Goal: Navigation & Orientation: Find specific page/section

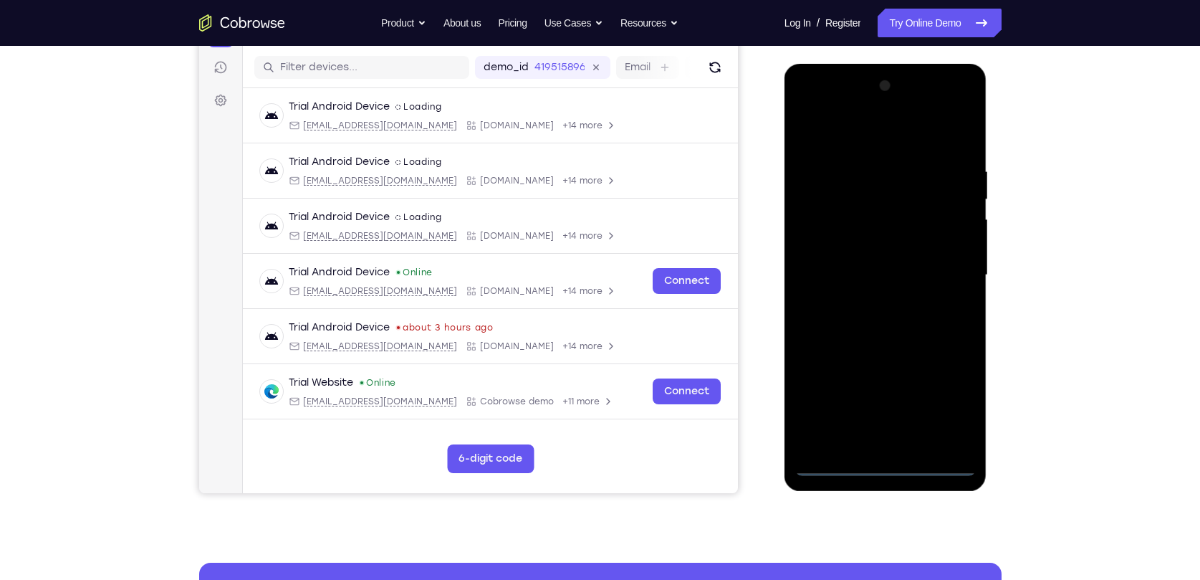
click at [888, 464] on div at bounding box center [885, 275] width 181 height 401
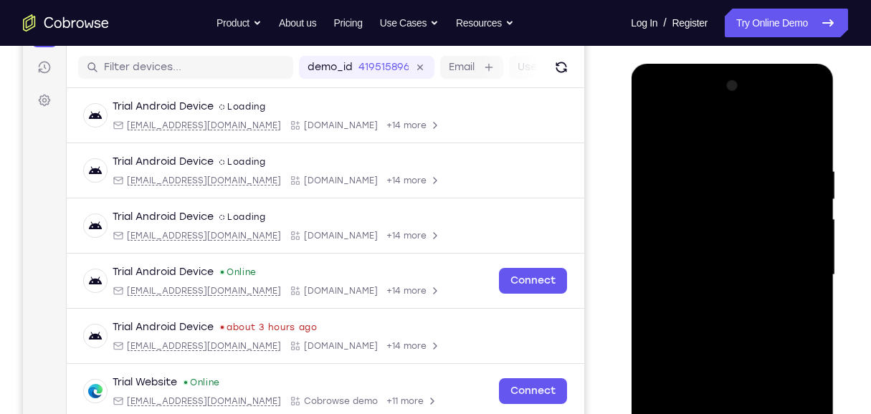
scroll to position [365, 0]
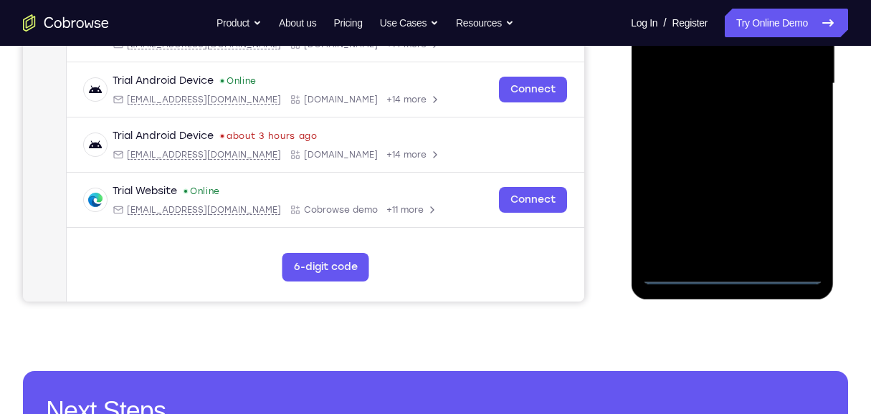
click at [799, 217] on div at bounding box center [731, 83] width 181 height 401
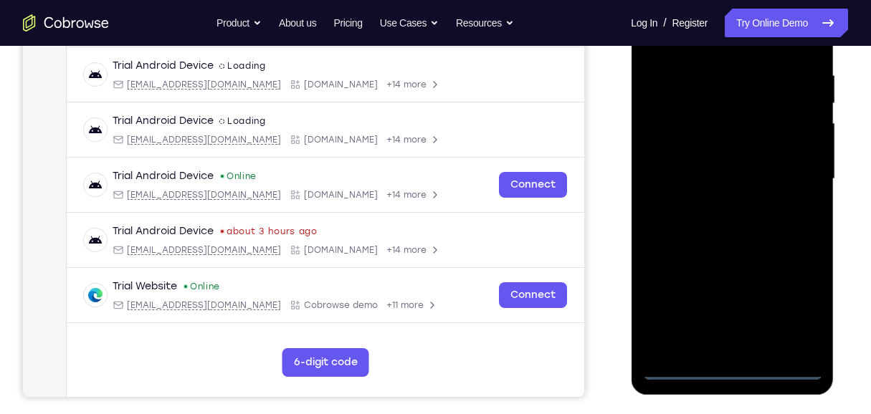
scroll to position [221, 0]
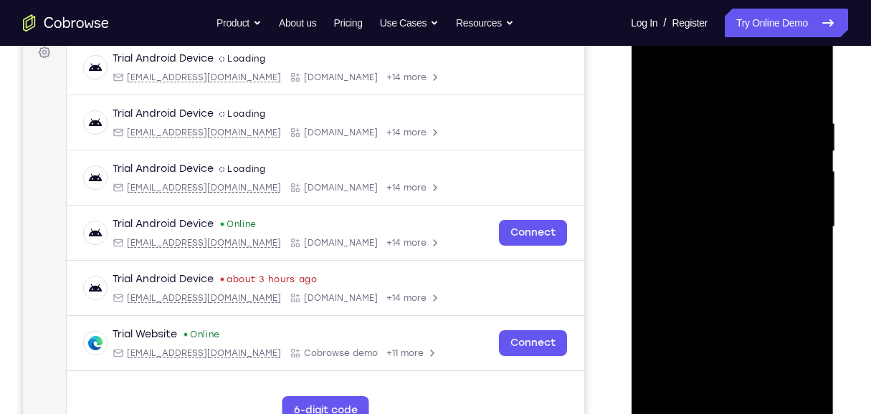
click at [734, 85] on div at bounding box center [731, 227] width 181 height 401
click at [795, 221] on div at bounding box center [731, 227] width 181 height 401
click at [716, 254] on div at bounding box center [731, 227] width 181 height 401
click at [745, 216] on div at bounding box center [731, 227] width 181 height 401
click at [756, 230] on div at bounding box center [731, 227] width 181 height 401
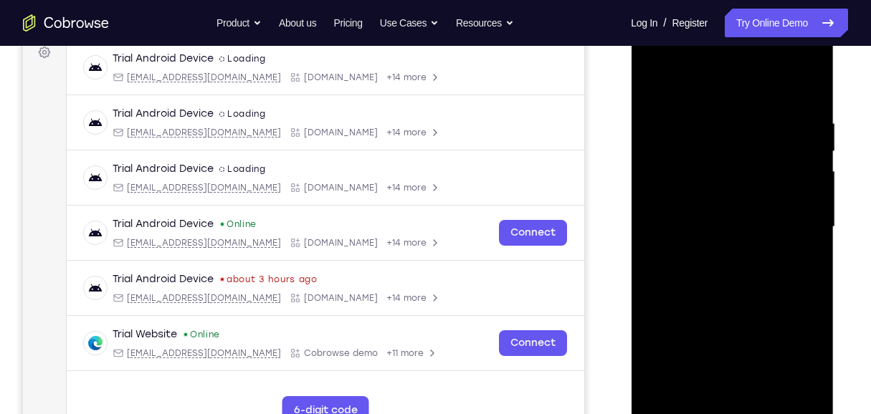
click at [738, 278] on div at bounding box center [731, 227] width 181 height 401
click at [767, 265] on div at bounding box center [731, 227] width 181 height 401
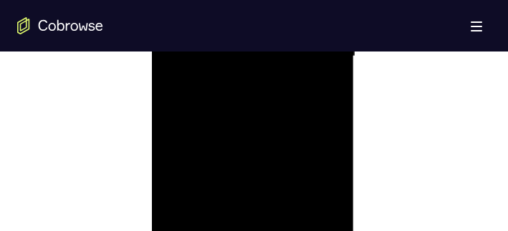
scroll to position [909, 0]
click at [295, 138] on div at bounding box center [253, 85] width 181 height 401
drag, startPoint x: 254, startPoint y: 69, endPoint x: 259, endPoint y: 49, distance: 20.0
click at [259, 49] on div at bounding box center [253, 199] width 181 height 401
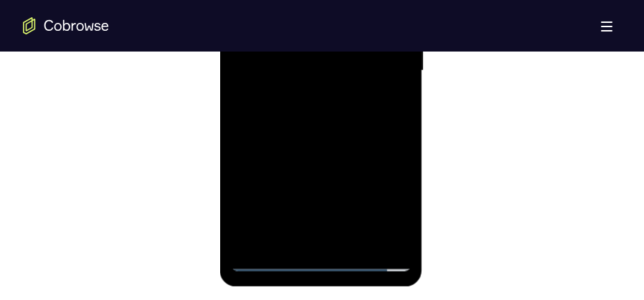
scroll to position [845, 0]
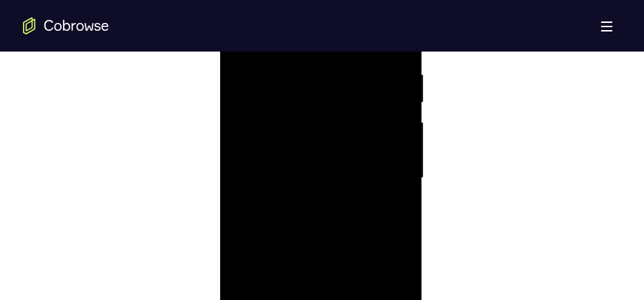
click at [333, 237] on div at bounding box center [320, 178] width 181 height 401
click at [401, 210] on div at bounding box center [320, 178] width 181 height 401
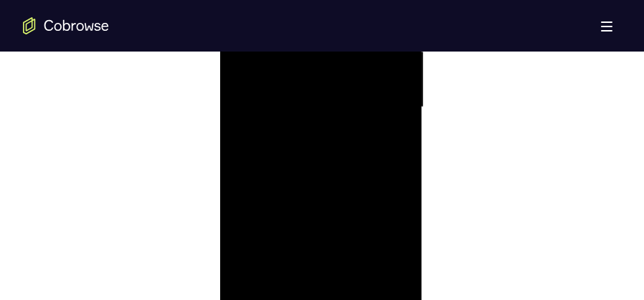
scroll to position [917, 0]
click at [355, 279] on div at bounding box center [320, 106] width 181 height 401
click at [340, 256] on div at bounding box center [320, 178] width 181 height 401
click at [308, 158] on div at bounding box center [320, 178] width 181 height 401
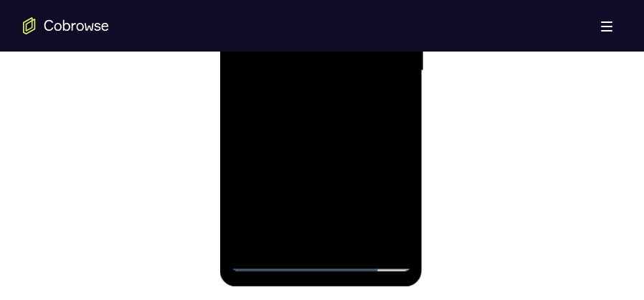
scroll to position [952, 0]
drag, startPoint x: 360, startPoint y: 102, endPoint x: 341, endPoint y: 200, distance: 100.1
click at [341, 200] on div at bounding box center [320, 70] width 181 height 401
drag, startPoint x: 317, startPoint y: 110, endPoint x: 317, endPoint y: 187, distance: 76.7
click at [317, 187] on div at bounding box center [320, 70] width 181 height 401
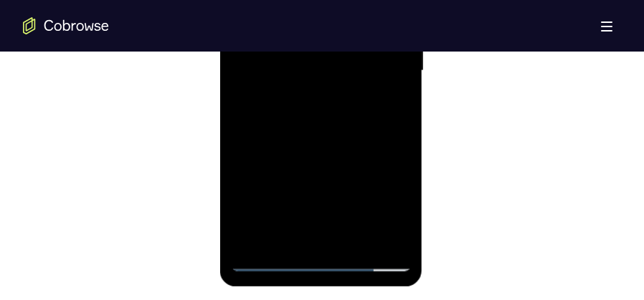
drag, startPoint x: 300, startPoint y: 92, endPoint x: 300, endPoint y: 159, distance: 66.6
click at [300, 159] on div at bounding box center [320, 70] width 181 height 401
drag, startPoint x: 300, startPoint y: 174, endPoint x: 313, endPoint y: 107, distance: 68.0
click at [315, 100] on div at bounding box center [320, 70] width 181 height 401
drag, startPoint x: 307, startPoint y: 179, endPoint x: 310, endPoint y: -26, distance: 205.0
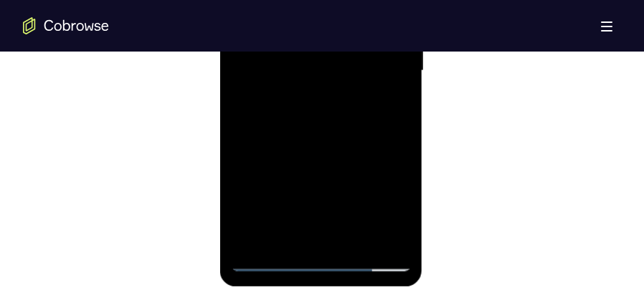
click at [310, 0] on div at bounding box center [320, 70] width 181 height 401
click at [290, 236] on div at bounding box center [320, 70] width 181 height 401
click at [285, 234] on div at bounding box center [320, 70] width 181 height 401
click at [358, 154] on div at bounding box center [320, 70] width 181 height 401
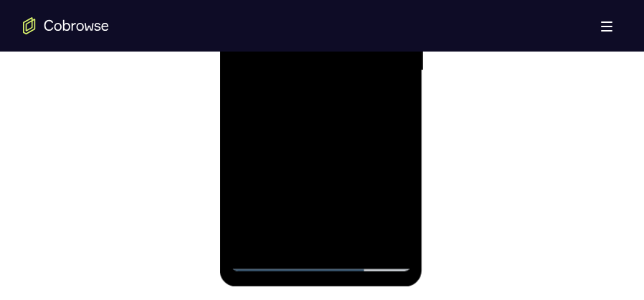
click at [393, 97] on div at bounding box center [320, 70] width 181 height 401
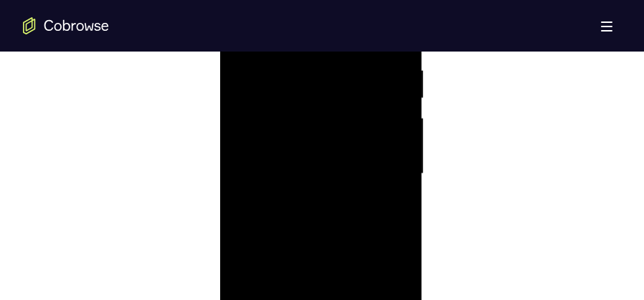
scroll to position [737, 0]
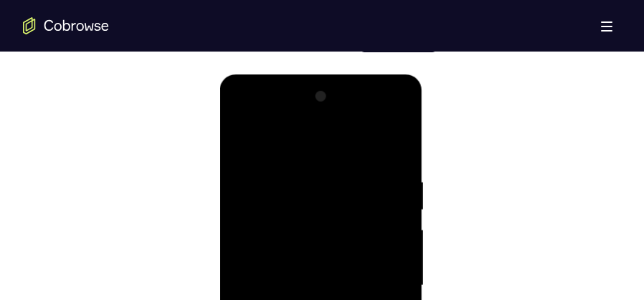
click at [241, 143] on div at bounding box center [320, 285] width 181 height 401
click at [241, 140] on div at bounding box center [320, 285] width 181 height 401
click at [396, 140] on div at bounding box center [320, 285] width 181 height 401
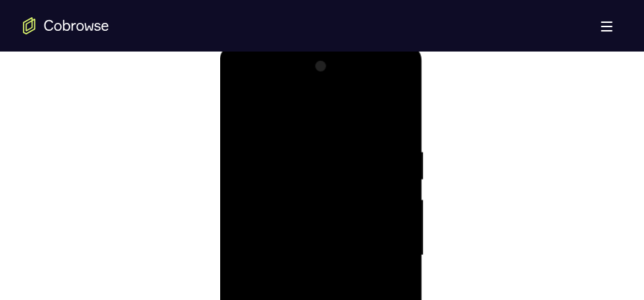
scroll to position [809, 0]
click at [272, 151] on div at bounding box center [320, 214] width 181 height 401
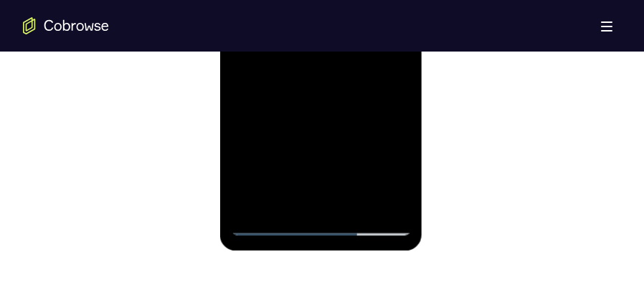
scroll to position [917, 0]
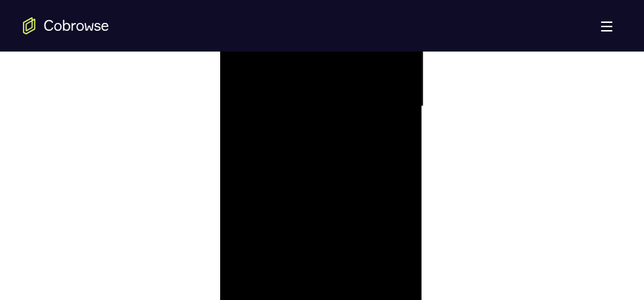
drag, startPoint x: 359, startPoint y: 204, endPoint x: 353, endPoint y: 34, distance: 170.7
click at [353, 34] on div at bounding box center [320, 106] width 181 height 401
drag, startPoint x: 361, startPoint y: 201, endPoint x: 368, endPoint y: 44, distance: 157.1
click at [368, 44] on div at bounding box center [320, 106] width 181 height 401
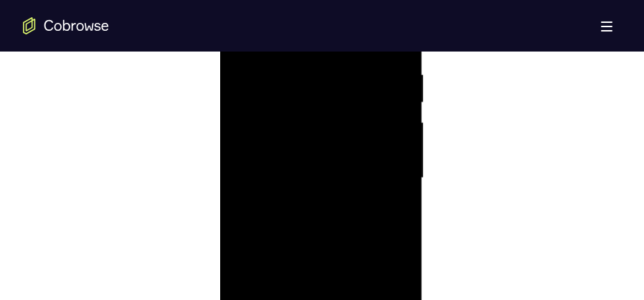
drag, startPoint x: 341, startPoint y: 203, endPoint x: 362, endPoint y: 318, distance: 117.2
click at [362, 318] on div at bounding box center [320, 178] width 181 height 401
click at [325, 128] on div at bounding box center [320, 178] width 181 height 401
drag, startPoint x: 343, startPoint y: 260, endPoint x: 373, endPoint y: 46, distance: 216.3
click at [373, 46] on div at bounding box center [320, 178] width 181 height 401
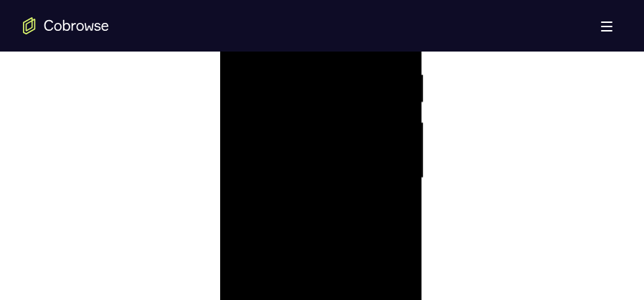
drag, startPoint x: 338, startPoint y: 238, endPoint x: 374, endPoint y: -39, distance: 279.6
click at [374, 0] on html "Online web based iOS Simulators and Android Emulators. Run iPhone, iPad, Mobile…" at bounding box center [321, 182] width 204 height 430
click at [403, 184] on div at bounding box center [320, 178] width 181 height 401
click at [402, 184] on div at bounding box center [320, 178] width 181 height 401
drag, startPoint x: 335, startPoint y: 123, endPoint x: 370, endPoint y: 232, distance: 114.4
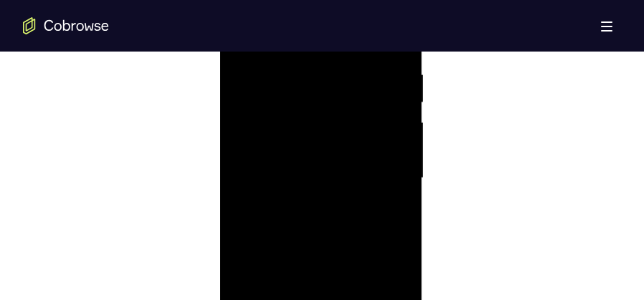
click at [371, 236] on div at bounding box center [320, 178] width 181 height 401
drag, startPoint x: 333, startPoint y: 98, endPoint x: 344, endPoint y: 246, distance: 148.1
click at [344, 246] on div at bounding box center [320, 178] width 181 height 401
click at [397, 174] on div at bounding box center [320, 178] width 181 height 401
click at [399, 175] on div at bounding box center [320, 178] width 181 height 401
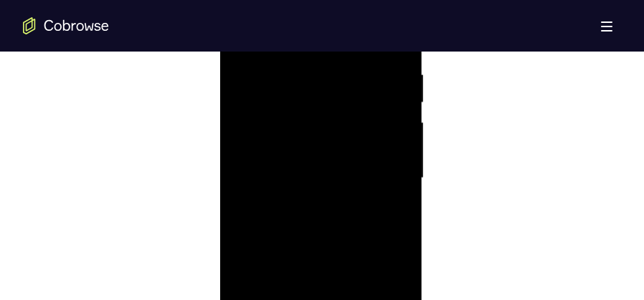
click at [399, 175] on div at bounding box center [320, 178] width 181 height 401
drag, startPoint x: 342, startPoint y: 152, endPoint x: 370, endPoint y: 318, distance: 168.6
click at [370, 318] on div at bounding box center [320, 178] width 181 height 401
drag, startPoint x: 348, startPoint y: 146, endPoint x: 352, endPoint y: 246, distance: 99.7
click at [352, 246] on div at bounding box center [320, 178] width 181 height 401
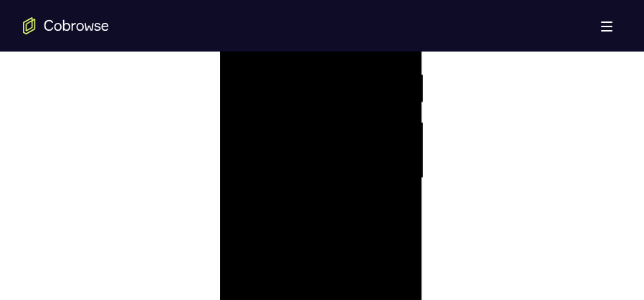
click at [402, 167] on div at bounding box center [320, 178] width 181 height 401
drag, startPoint x: 352, startPoint y: 115, endPoint x: 368, endPoint y: 249, distance: 135.6
click at [368, 249] on div at bounding box center [320, 178] width 181 height 401
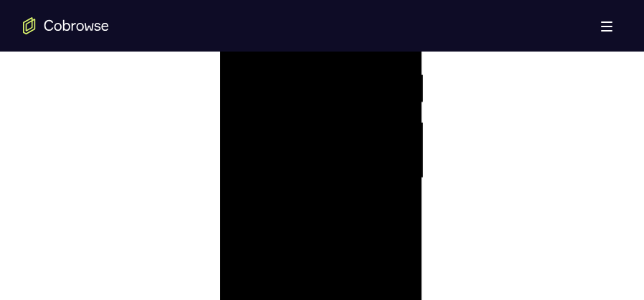
drag, startPoint x: 343, startPoint y: 145, endPoint x: 345, endPoint y: 264, distance: 119.0
click at [345, 264] on div at bounding box center [320, 178] width 181 height 401
click at [403, 176] on div at bounding box center [320, 178] width 181 height 401
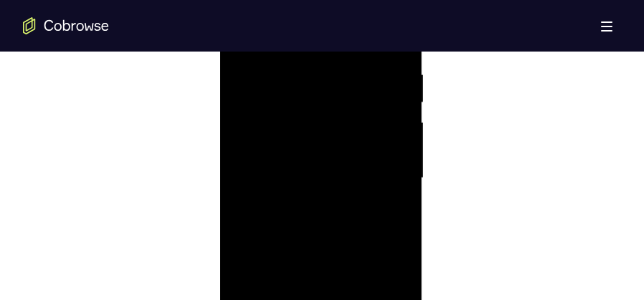
click at [403, 176] on div at bounding box center [320, 178] width 181 height 401
drag, startPoint x: 340, startPoint y: 97, endPoint x: 346, endPoint y: 274, distance: 177.8
click at [346, 274] on div at bounding box center [320, 178] width 181 height 401
drag, startPoint x: 365, startPoint y: 126, endPoint x: 367, endPoint y: 164, distance: 38.0
click at [367, 164] on div at bounding box center [320, 178] width 181 height 401
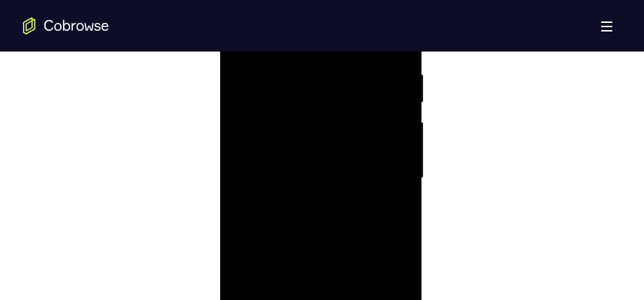
click at [406, 143] on div at bounding box center [320, 178] width 181 height 401
click at [404, 142] on div at bounding box center [320, 178] width 181 height 401
drag, startPoint x: 346, startPoint y: 138, endPoint x: 352, endPoint y: 250, distance: 112.7
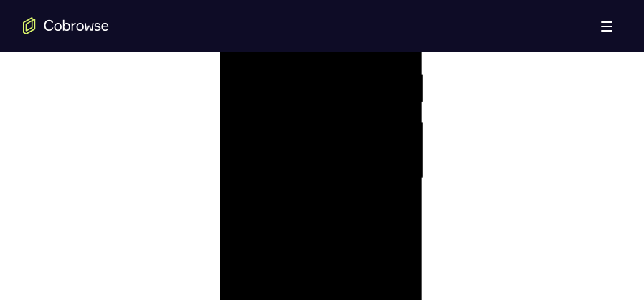
click at [352, 250] on div at bounding box center [320, 178] width 181 height 401
drag, startPoint x: 340, startPoint y: 161, endPoint x: 345, endPoint y: 221, distance: 61.2
click at [345, 221] on div at bounding box center [320, 178] width 181 height 401
click at [408, 123] on div at bounding box center [320, 178] width 181 height 401
drag, startPoint x: 338, startPoint y: 80, endPoint x: 349, endPoint y: 261, distance: 180.9
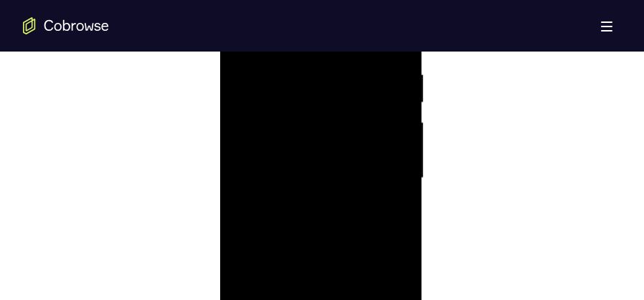
click at [349, 261] on div at bounding box center [320, 178] width 181 height 401
drag, startPoint x: 343, startPoint y: 140, endPoint x: 346, endPoint y: 237, distance: 97.5
click at [346, 237] on div at bounding box center [320, 178] width 181 height 401
click at [398, 143] on div at bounding box center [320, 178] width 181 height 401
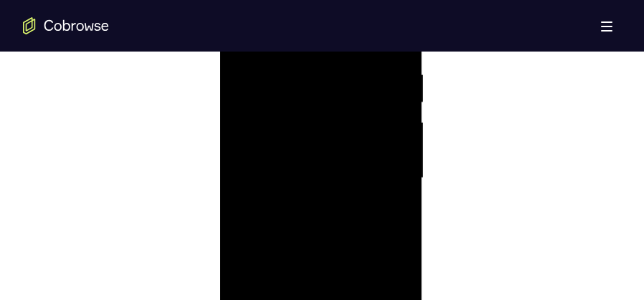
click at [398, 143] on div at bounding box center [320, 178] width 181 height 401
drag, startPoint x: 343, startPoint y: 120, endPoint x: 343, endPoint y: 254, distance: 134.7
click at [343, 258] on div at bounding box center [320, 178] width 181 height 401
drag, startPoint x: 333, startPoint y: 159, endPoint x: 333, endPoint y: 236, distance: 77.4
click at [333, 236] on div at bounding box center [320, 178] width 181 height 401
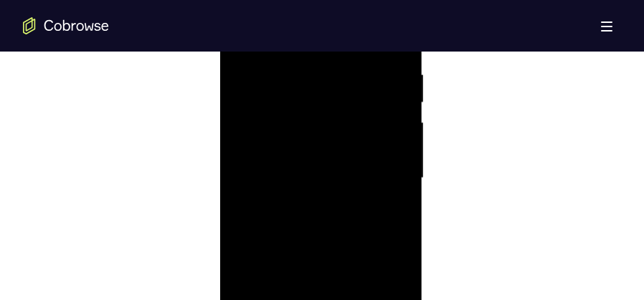
drag, startPoint x: 338, startPoint y: 148, endPoint x: 338, endPoint y: 236, distance: 88.1
click at [338, 236] on div at bounding box center [320, 178] width 181 height 401
drag, startPoint x: 348, startPoint y: 193, endPoint x: 357, endPoint y: 106, distance: 87.1
click at [357, 106] on div at bounding box center [320, 178] width 181 height 401
click at [398, 139] on div at bounding box center [320, 178] width 181 height 401
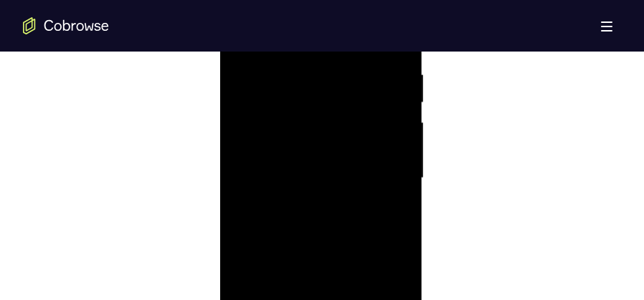
click at [398, 139] on div at bounding box center [320, 178] width 181 height 401
drag, startPoint x: 352, startPoint y: 111, endPoint x: 352, endPoint y: 218, distance: 106.8
click at [352, 218] on div at bounding box center [320, 178] width 181 height 401
drag, startPoint x: 342, startPoint y: 117, endPoint x: 341, endPoint y: 211, distance: 94.6
click at [341, 211] on div at bounding box center [320, 178] width 181 height 401
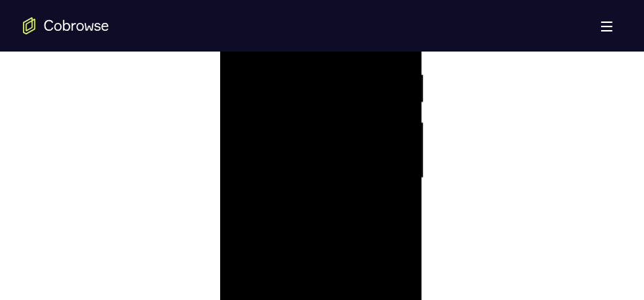
drag, startPoint x: 359, startPoint y: 95, endPoint x: 354, endPoint y: 153, distance: 59.0
click at [354, 153] on div at bounding box center [320, 178] width 181 height 401
click at [400, 161] on div at bounding box center [320, 178] width 181 height 401
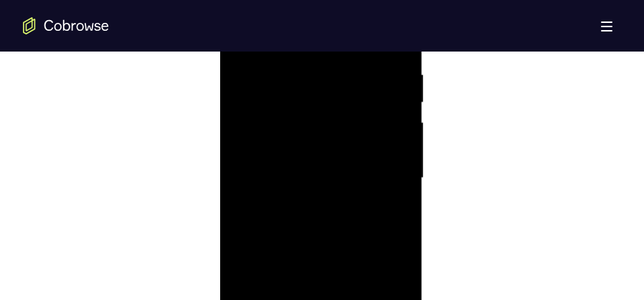
click at [400, 161] on div at bounding box center [320, 178] width 181 height 401
drag, startPoint x: 347, startPoint y: 89, endPoint x: 362, endPoint y: 250, distance: 161.9
click at [360, 272] on div at bounding box center [320, 178] width 181 height 401
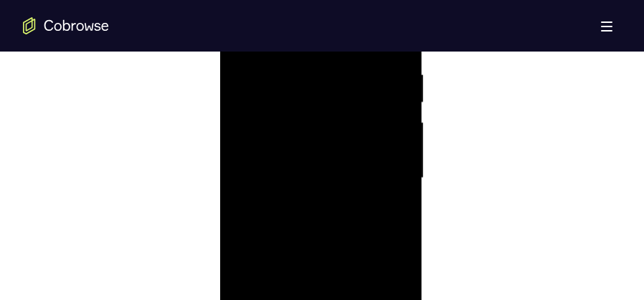
drag, startPoint x: 335, startPoint y: 128, endPoint x: 339, endPoint y: 216, distance: 88.2
click at [339, 216] on div at bounding box center [320, 178] width 181 height 401
click at [401, 169] on div at bounding box center [320, 178] width 181 height 401
click at [401, 171] on div at bounding box center [320, 178] width 181 height 401
click at [402, 172] on div at bounding box center [320, 178] width 181 height 401
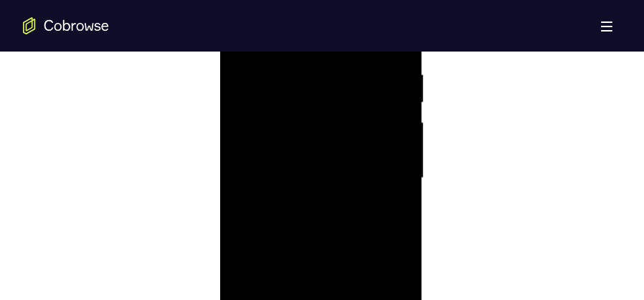
click at [402, 172] on div at bounding box center [320, 178] width 181 height 401
drag, startPoint x: 325, startPoint y: 94, endPoint x: 342, endPoint y: 236, distance: 143.6
click at [342, 236] on div at bounding box center [320, 178] width 181 height 401
drag, startPoint x: 320, startPoint y: 122, endPoint x: 325, endPoint y: 230, distance: 108.4
click at [325, 230] on div at bounding box center [320, 178] width 181 height 401
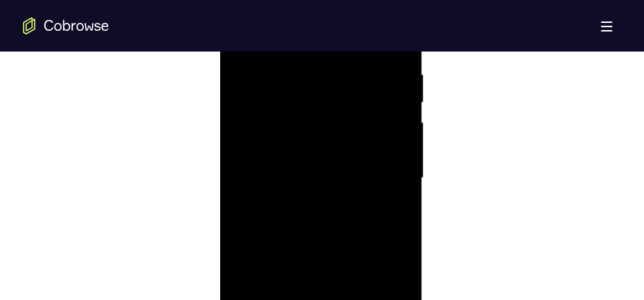
click at [398, 118] on div at bounding box center [320, 178] width 181 height 401
click at [398, 119] on div at bounding box center [320, 178] width 181 height 401
drag, startPoint x: 319, startPoint y: 65, endPoint x: 325, endPoint y: 156, distance: 91.2
click at [325, 156] on div at bounding box center [320, 178] width 181 height 401
click at [399, 209] on div at bounding box center [320, 178] width 181 height 401
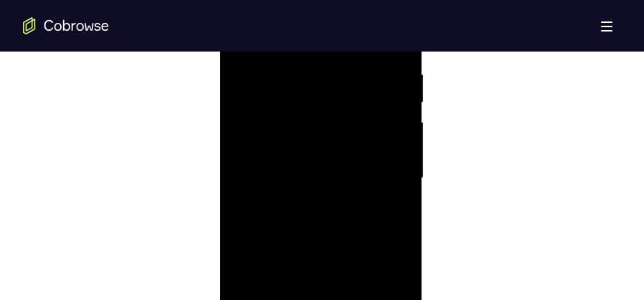
drag, startPoint x: 348, startPoint y: 85, endPoint x: 353, endPoint y: 280, distance: 195.0
click at [353, 280] on div at bounding box center [320, 178] width 181 height 401
drag, startPoint x: 343, startPoint y: 123, endPoint x: 343, endPoint y: 151, distance: 28.0
click at [343, 151] on div at bounding box center [320, 178] width 181 height 401
click at [399, 123] on div at bounding box center [320, 178] width 181 height 401
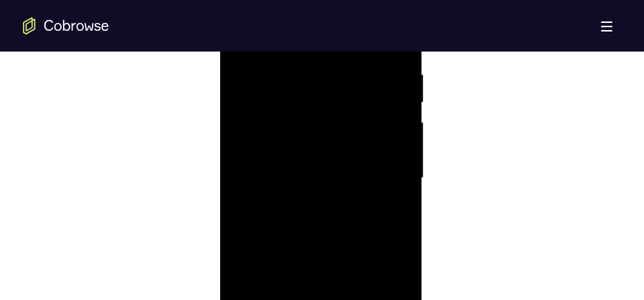
click at [399, 124] on div at bounding box center [320, 178] width 181 height 401
drag, startPoint x: 338, startPoint y: 118, endPoint x: 342, endPoint y: 263, distance: 145.5
click at [342, 263] on div at bounding box center [320, 178] width 181 height 401
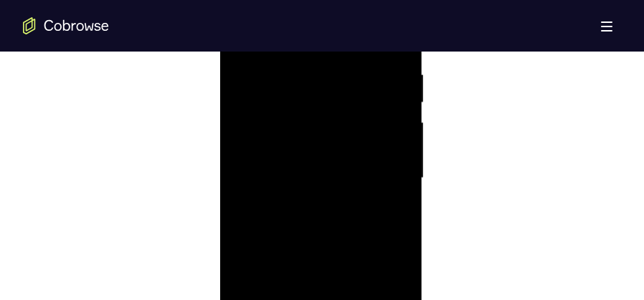
drag, startPoint x: 340, startPoint y: 112, endPoint x: 340, endPoint y: 224, distance: 111.8
click at [340, 224] on div at bounding box center [320, 178] width 181 height 401
drag, startPoint x: 343, startPoint y: 166, endPoint x: 343, endPoint y: 191, distance: 25.1
click at [343, 191] on div at bounding box center [320, 178] width 181 height 401
click at [400, 168] on div at bounding box center [320, 178] width 181 height 401
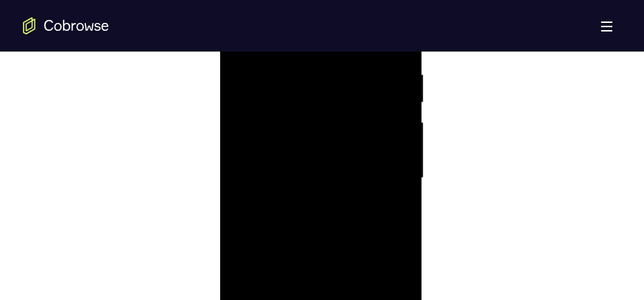
click at [400, 168] on div at bounding box center [320, 178] width 181 height 401
drag, startPoint x: 351, startPoint y: 105, endPoint x: 338, endPoint y: 230, distance: 126.1
click at [338, 230] on div at bounding box center [320, 178] width 181 height 401
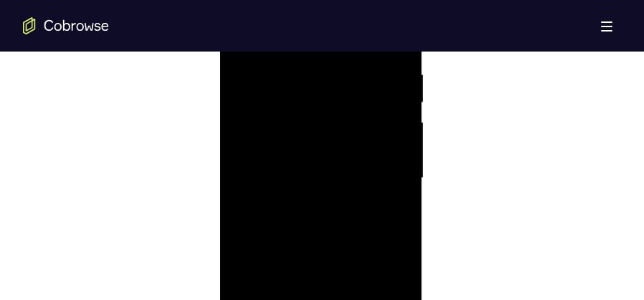
drag, startPoint x: 319, startPoint y: 100, endPoint x: 321, endPoint y: 264, distance: 164.8
click at [321, 264] on div at bounding box center [320, 178] width 181 height 401
drag, startPoint x: 324, startPoint y: 148, endPoint x: 313, endPoint y: 318, distance: 170.2
click at [313, 318] on div at bounding box center [320, 178] width 181 height 401
drag, startPoint x: 295, startPoint y: 120, endPoint x: 311, endPoint y: 295, distance: 174.9
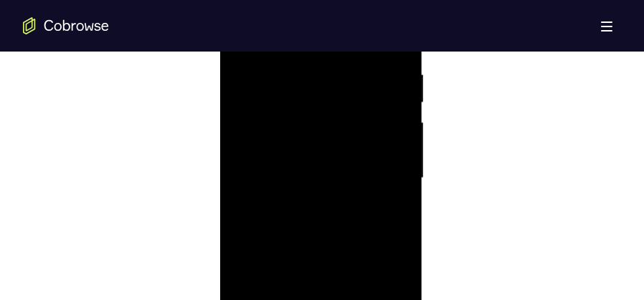
click at [311, 288] on div at bounding box center [320, 178] width 181 height 401
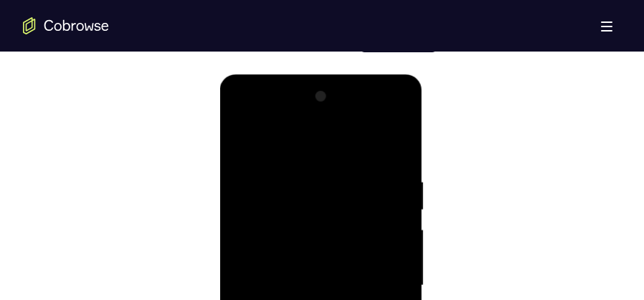
click at [244, 139] on div at bounding box center [320, 285] width 181 height 401
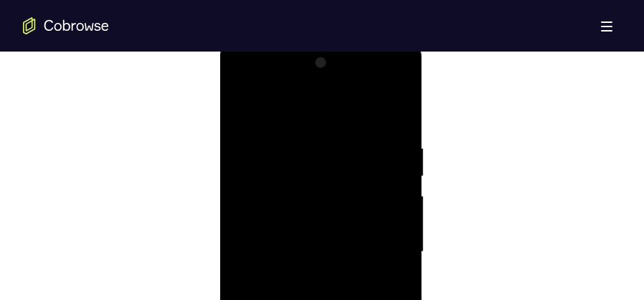
scroll to position [809, 0]
drag, startPoint x: 300, startPoint y: 153, endPoint x: 308, endPoint y: 318, distance: 165.8
click at [308, 318] on div at bounding box center [320, 214] width 181 height 401
drag, startPoint x: 292, startPoint y: 112, endPoint x: 282, endPoint y: 285, distance: 173.7
click at [289, 315] on div at bounding box center [320, 214] width 181 height 401
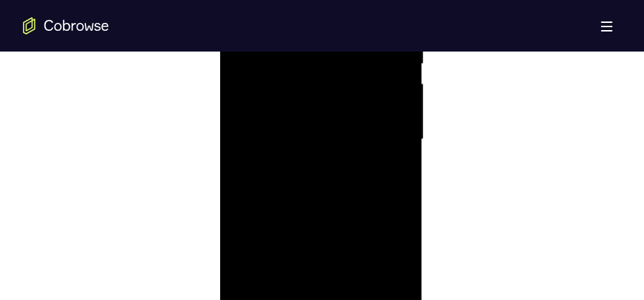
scroll to position [988, 0]
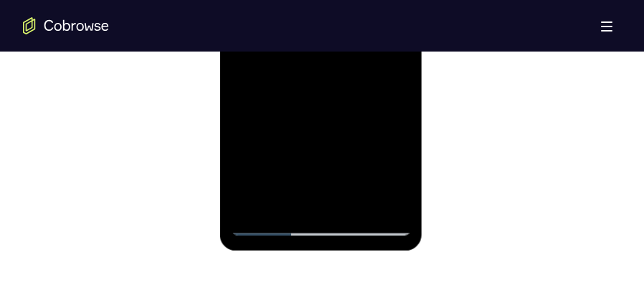
click at [254, 206] on div at bounding box center [320, 34] width 181 height 401
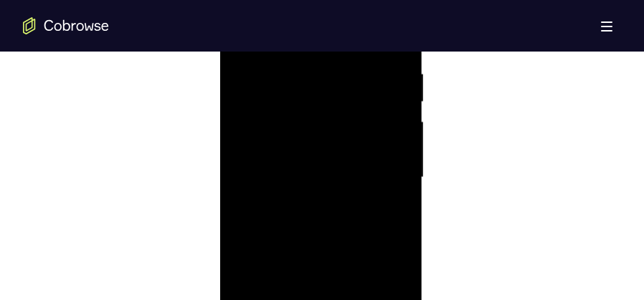
scroll to position [845, 0]
drag, startPoint x: 353, startPoint y: 77, endPoint x: 290, endPoint y: 80, distance: 63.2
click at [290, 80] on div at bounding box center [320, 178] width 181 height 401
drag, startPoint x: 315, startPoint y: 188, endPoint x: 326, endPoint y: 90, distance: 99.6
click at [326, 90] on div at bounding box center [320, 178] width 181 height 401
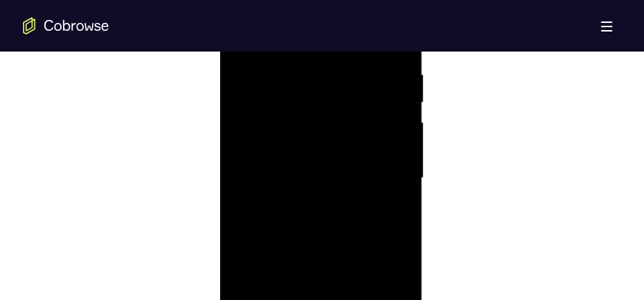
drag, startPoint x: 343, startPoint y: 181, endPoint x: 345, endPoint y: 102, distance: 78.9
click at [345, 102] on div at bounding box center [320, 178] width 181 height 401
drag, startPoint x: 346, startPoint y: 116, endPoint x: 345, endPoint y: 160, distance: 43.7
click at [345, 160] on div at bounding box center [320, 178] width 181 height 401
drag, startPoint x: 340, startPoint y: 176, endPoint x: 333, endPoint y: 102, distance: 74.1
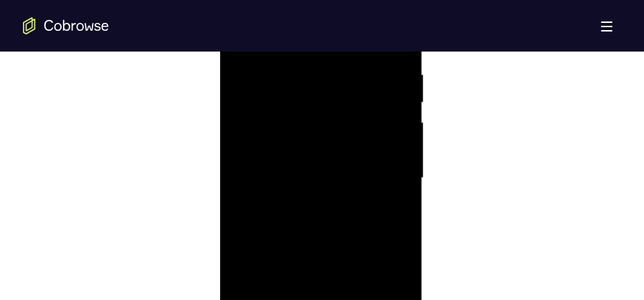
click at [333, 102] on div at bounding box center [320, 178] width 181 height 401
drag, startPoint x: 352, startPoint y: 183, endPoint x: 350, endPoint y: 153, distance: 30.2
click at [350, 153] on div at bounding box center [320, 178] width 181 height 401
click at [371, 204] on div at bounding box center [320, 178] width 181 height 401
drag, startPoint x: 338, startPoint y: 224, endPoint x: 334, endPoint y: 106, distance: 118.3
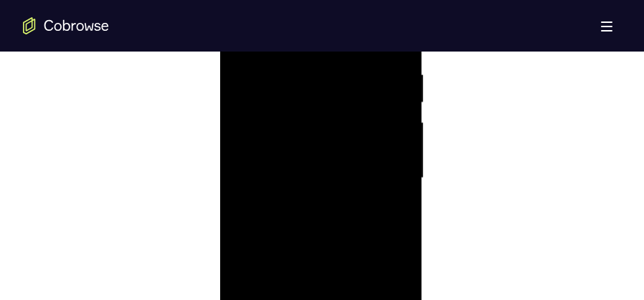
click at [334, 106] on div at bounding box center [320, 178] width 181 height 401
drag, startPoint x: 339, startPoint y: 232, endPoint x: 336, endPoint y: 116, distance: 116.1
click at [336, 116] on div at bounding box center [320, 178] width 181 height 401
drag, startPoint x: 333, startPoint y: 218, endPoint x: 337, endPoint y: 145, distance: 72.5
click at [337, 145] on div at bounding box center [320, 178] width 181 height 401
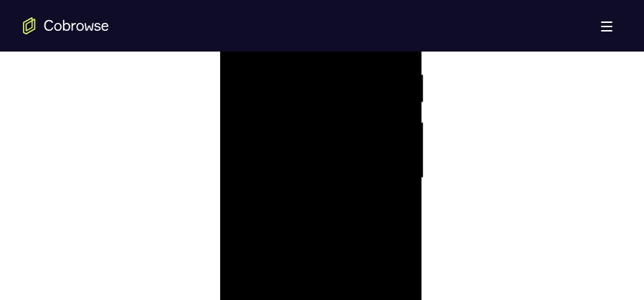
click at [404, 150] on div at bounding box center [320, 178] width 181 height 401
click at [236, 149] on div at bounding box center [320, 178] width 181 height 401
click at [402, 155] on div at bounding box center [320, 178] width 181 height 401
click at [399, 155] on div at bounding box center [320, 178] width 181 height 401
click at [398, 156] on div at bounding box center [320, 178] width 181 height 401
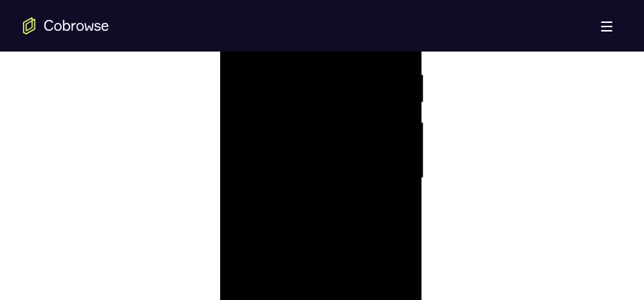
click at [398, 156] on div at bounding box center [320, 178] width 181 height 401
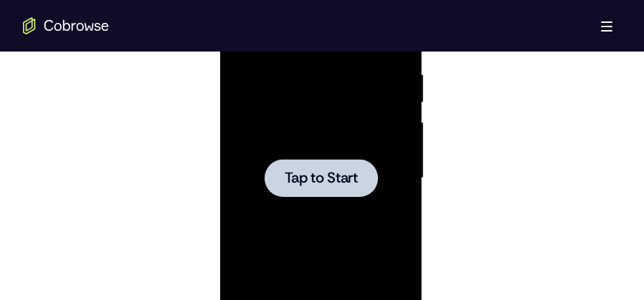
click at [398, 156] on div at bounding box center [320, 178] width 181 height 401
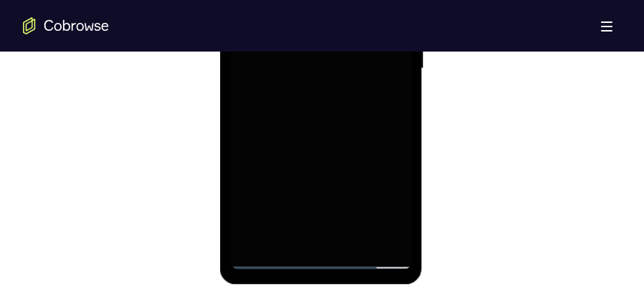
scroll to position [1024, 0]
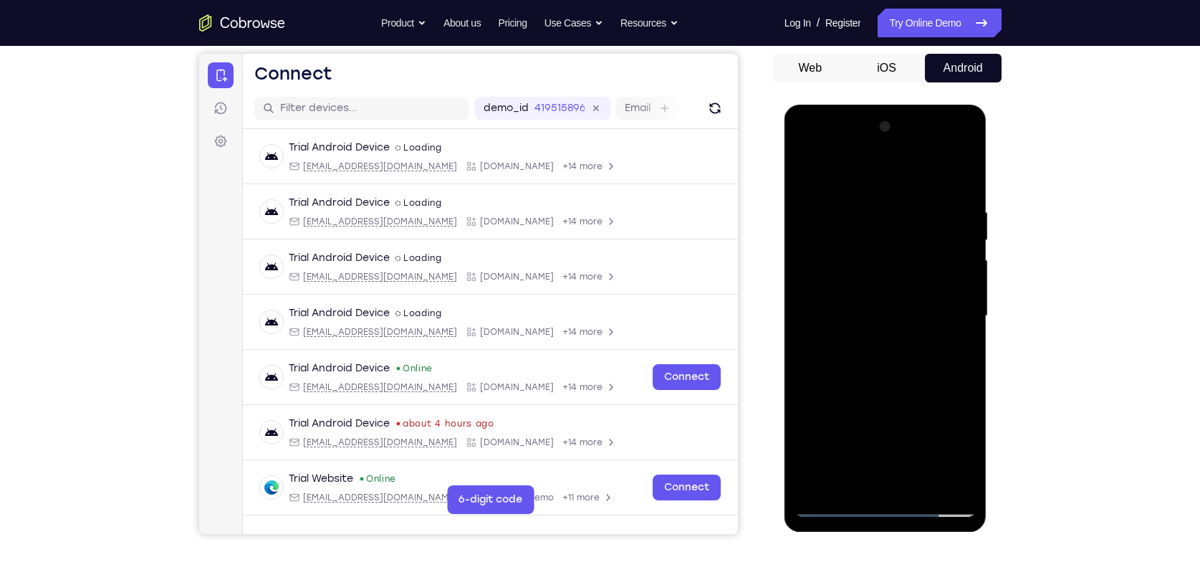
scroll to position [260, 0]
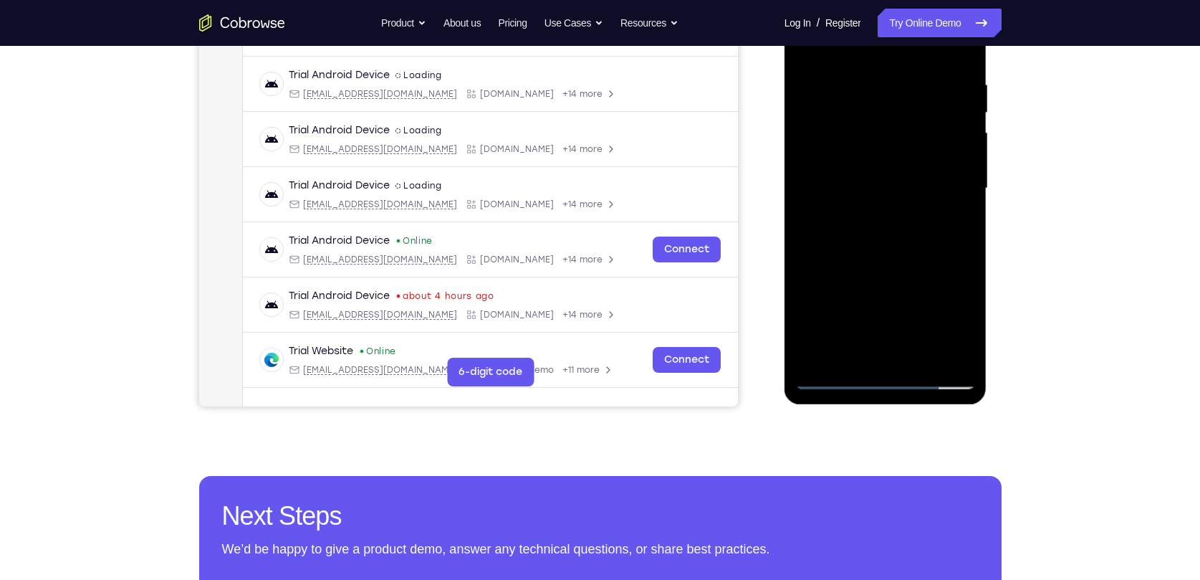
click at [885, 384] on div at bounding box center [885, 188] width 181 height 401
click at [950, 320] on div at bounding box center [885, 188] width 181 height 401
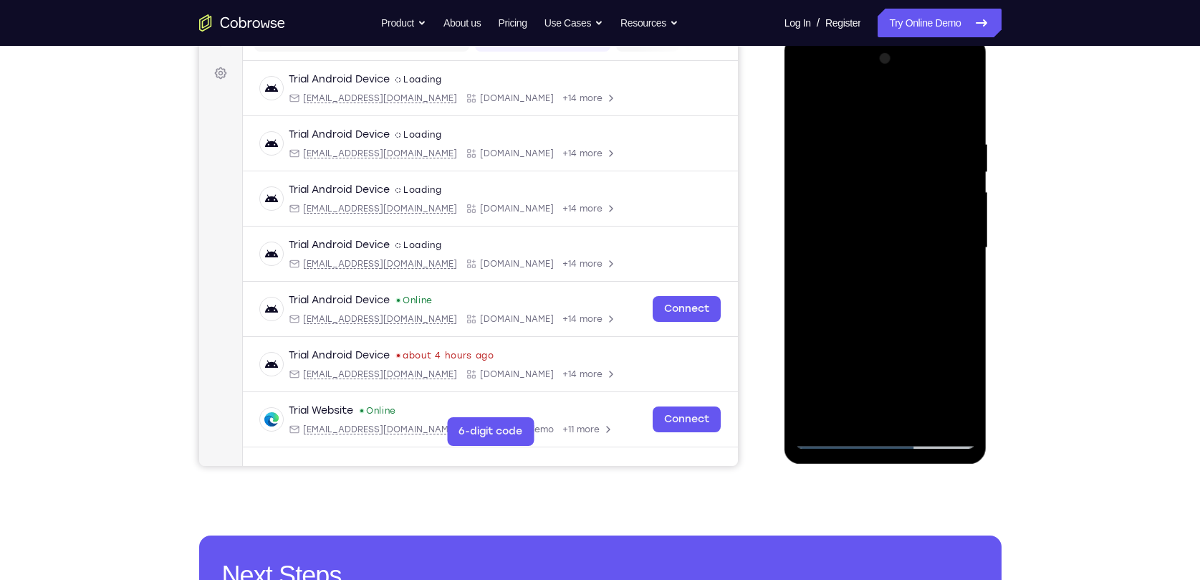
scroll to position [130, 0]
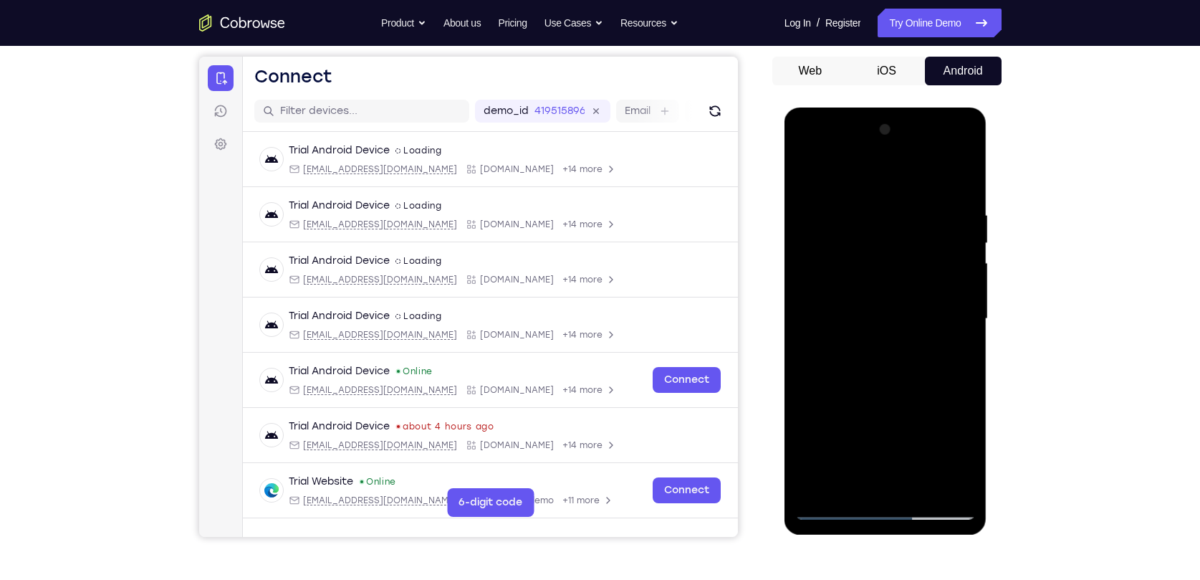
click at [886, 179] on div at bounding box center [885, 318] width 181 height 401
click at [945, 310] on div at bounding box center [885, 318] width 181 height 401
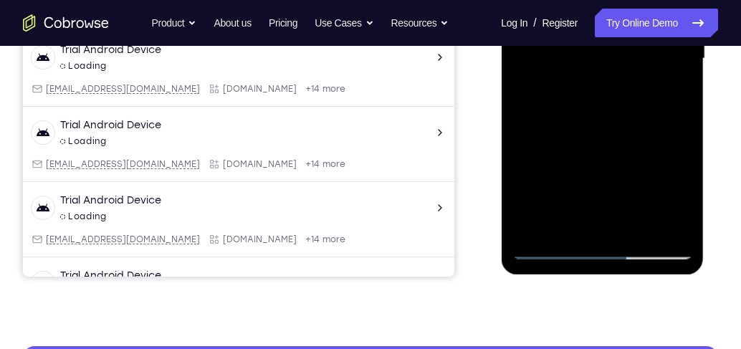
scroll to position [375, 0]
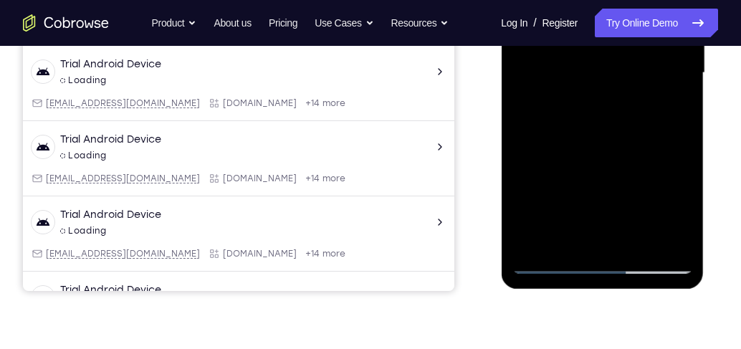
click at [596, 100] on div at bounding box center [602, 72] width 181 height 401
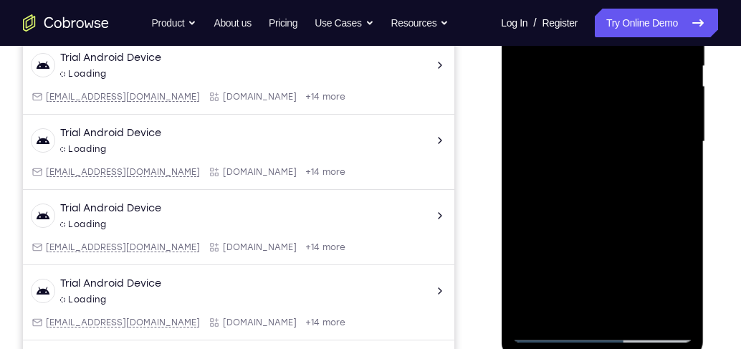
scroll to position [293, 0]
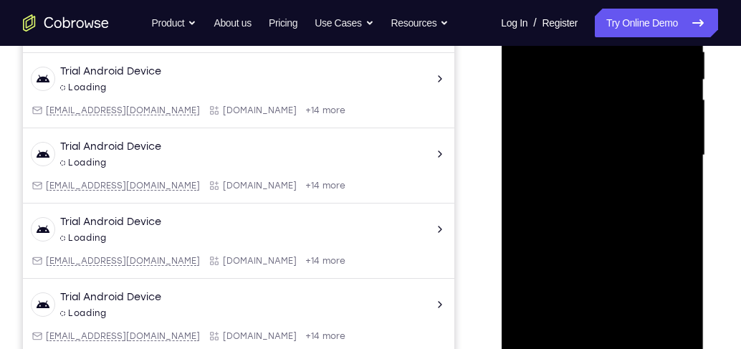
click at [588, 137] on div at bounding box center [602, 155] width 181 height 401
click at [598, 153] on div at bounding box center [602, 155] width 181 height 401
click at [626, 203] on div at bounding box center [602, 155] width 181 height 401
click at [626, 214] on div at bounding box center [602, 155] width 181 height 401
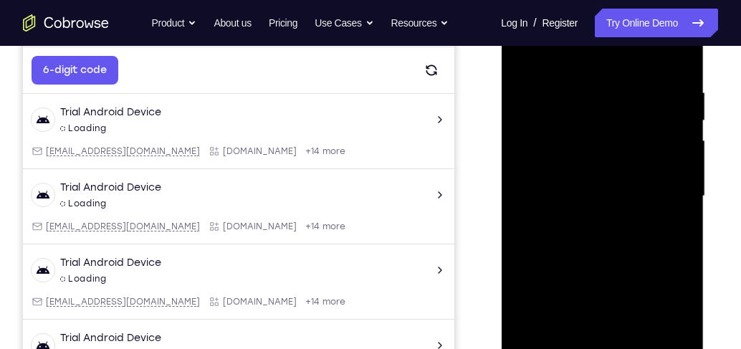
drag, startPoint x: 646, startPoint y: 92, endPoint x: 578, endPoint y: 94, distance: 67.4
click at [578, 94] on div at bounding box center [602, 196] width 181 height 401
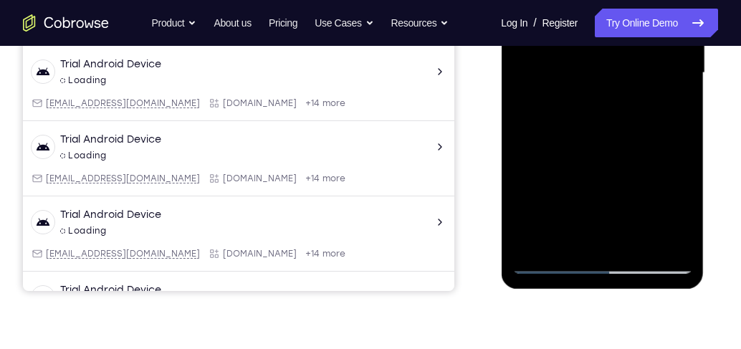
click at [640, 243] on div at bounding box center [602, 72] width 181 height 401
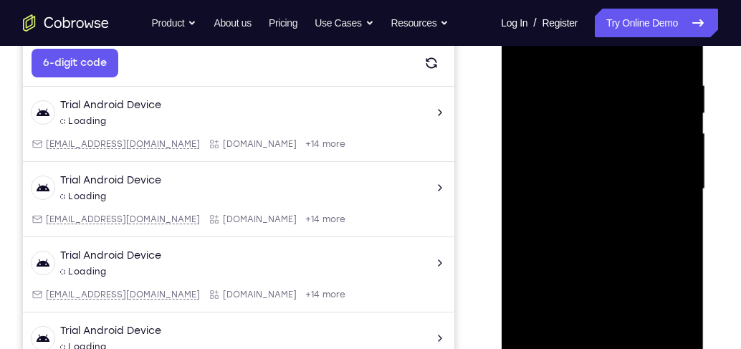
scroll to position [252, 0]
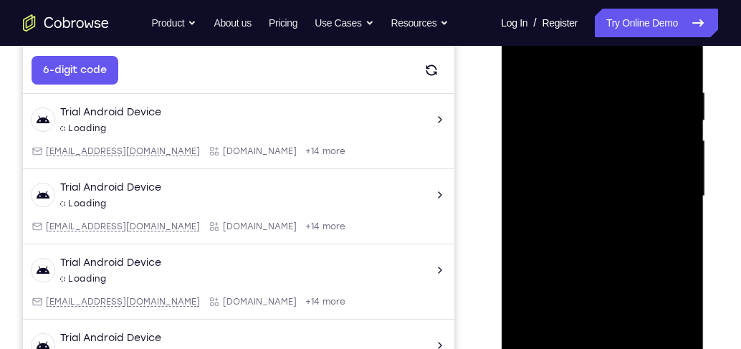
click at [609, 272] on div at bounding box center [602, 196] width 181 height 401
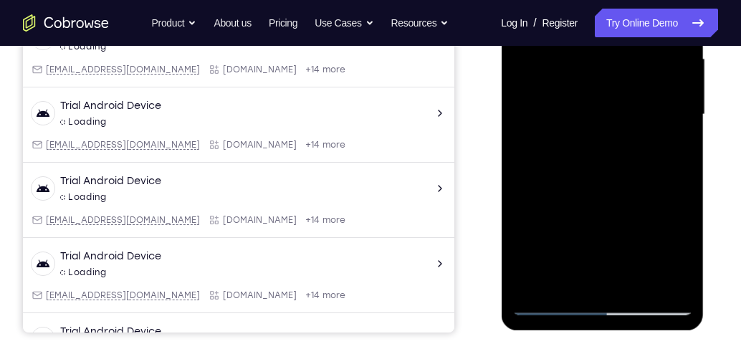
scroll to position [211, 0]
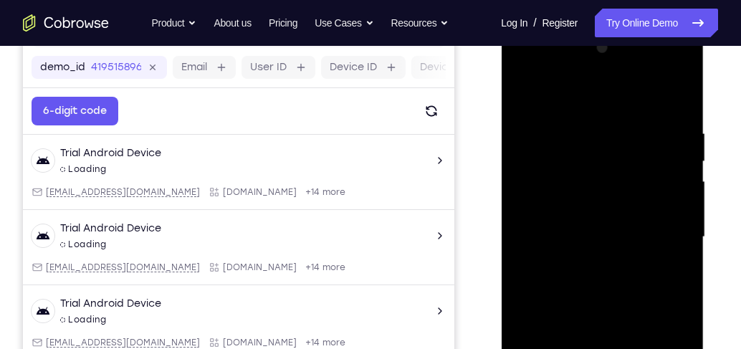
click at [522, 97] on div at bounding box center [602, 237] width 181 height 401
click at [525, 90] on div at bounding box center [602, 237] width 181 height 401
drag, startPoint x: 638, startPoint y: 255, endPoint x: 638, endPoint y: 327, distance: 71.7
click at [638, 327] on div at bounding box center [602, 237] width 181 height 401
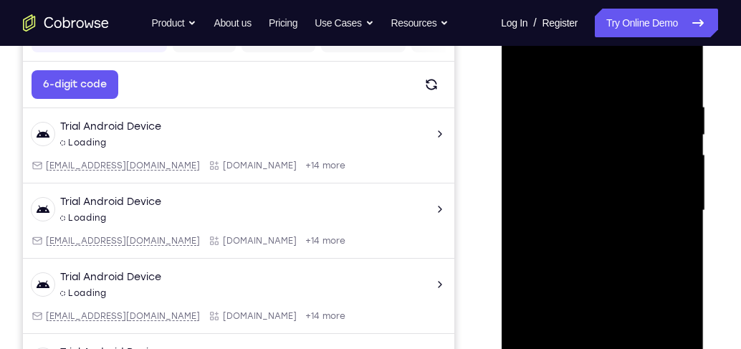
scroll to position [252, 0]
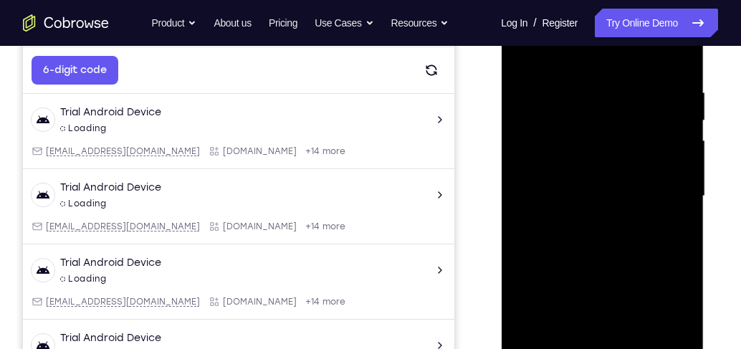
drag, startPoint x: 669, startPoint y: 92, endPoint x: 563, endPoint y: 90, distance: 105.4
click at [563, 90] on div at bounding box center [602, 196] width 181 height 401
drag, startPoint x: 661, startPoint y: 87, endPoint x: 557, endPoint y: 89, distance: 103.9
click at [557, 89] on div at bounding box center [602, 196] width 181 height 401
drag, startPoint x: 664, startPoint y: 87, endPoint x: 540, endPoint y: 89, distance: 123.3
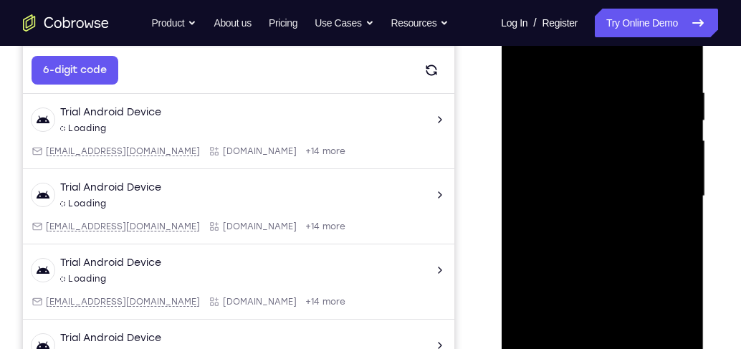
click at [540, 89] on div at bounding box center [602, 196] width 181 height 401
drag, startPoint x: 688, startPoint y: 87, endPoint x: 536, endPoint y: 90, distance: 151.9
click at [536, 90] on div at bounding box center [602, 196] width 181 height 401
drag, startPoint x: 627, startPoint y: 140, endPoint x: 628, endPoint y: 280, distance: 139.7
click at [628, 280] on div at bounding box center [602, 196] width 181 height 401
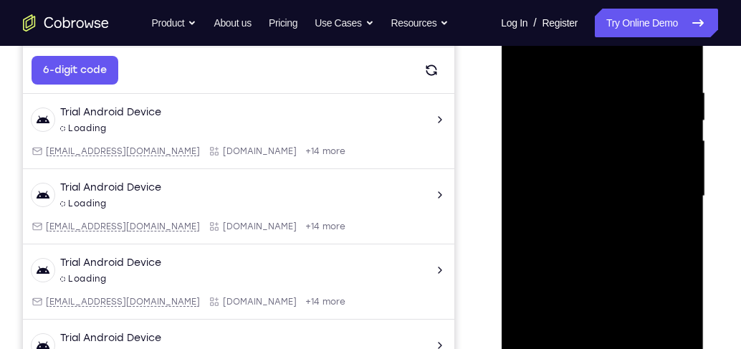
drag, startPoint x: 623, startPoint y: 266, endPoint x: 627, endPoint y: 145, distance: 120.4
click at [627, 145] on div at bounding box center [602, 196] width 181 height 401
drag, startPoint x: 621, startPoint y: 197, endPoint x: 622, endPoint y: 143, distance: 53.8
click at [622, 143] on div at bounding box center [602, 196] width 181 height 401
drag, startPoint x: 628, startPoint y: 196, endPoint x: 631, endPoint y: 137, distance: 58.8
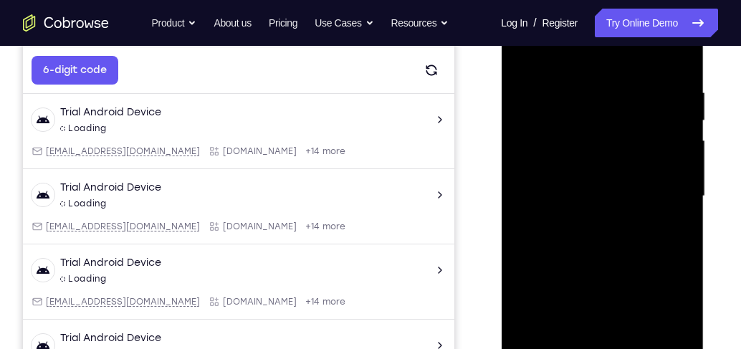
click at [631, 137] on div at bounding box center [602, 196] width 181 height 401
drag, startPoint x: 629, startPoint y: 229, endPoint x: 633, endPoint y: 207, distance: 21.9
click at [633, 207] on div at bounding box center [602, 196] width 181 height 401
drag, startPoint x: 618, startPoint y: 290, endPoint x: 598, endPoint y: 109, distance: 182.4
click at [597, 120] on div at bounding box center [602, 196] width 181 height 401
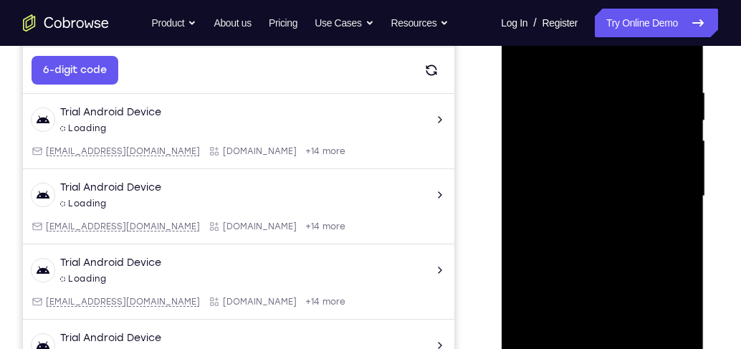
drag, startPoint x: 620, startPoint y: 257, endPoint x: 620, endPoint y: 126, distance: 131.1
click at [621, 126] on div at bounding box center [602, 196] width 181 height 401
drag, startPoint x: 631, startPoint y: 281, endPoint x: 626, endPoint y: 95, distance: 186.4
click at [626, 95] on div at bounding box center [602, 196] width 181 height 401
drag, startPoint x: 637, startPoint y: 266, endPoint x: 633, endPoint y: 167, distance: 99.0
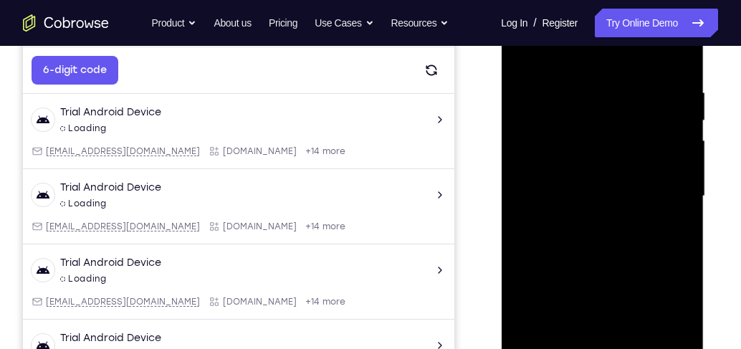
click at [633, 167] on div at bounding box center [602, 196] width 181 height 401
drag, startPoint x: 627, startPoint y: 254, endPoint x: 615, endPoint y: 159, distance: 96.1
click at [615, 159] on div at bounding box center [602, 196] width 181 height 401
drag, startPoint x: 621, startPoint y: 220, endPoint x: 628, endPoint y: 137, distance: 83.4
click at [628, 137] on div at bounding box center [602, 196] width 181 height 401
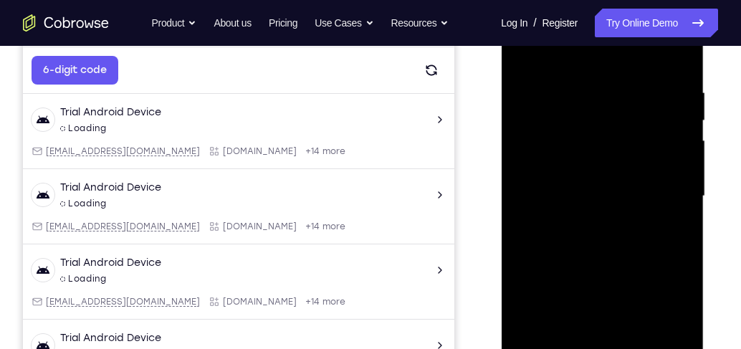
click at [687, 180] on div at bounding box center [602, 196] width 181 height 401
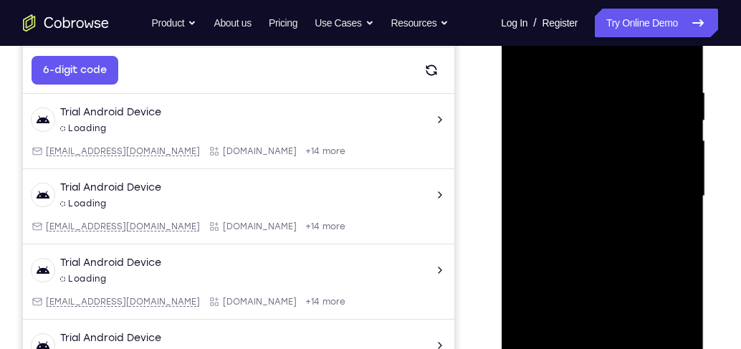
click at [687, 180] on div at bounding box center [602, 196] width 181 height 401
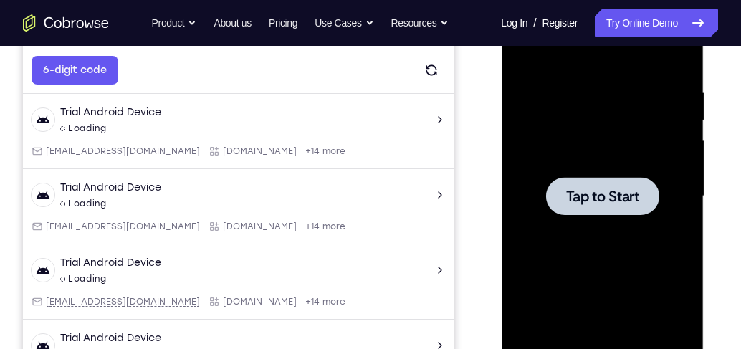
click at [540, 207] on div at bounding box center [602, 196] width 181 height 401
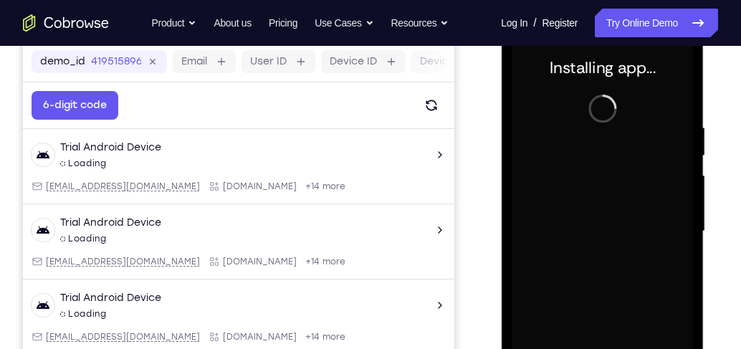
scroll to position [334, 0]
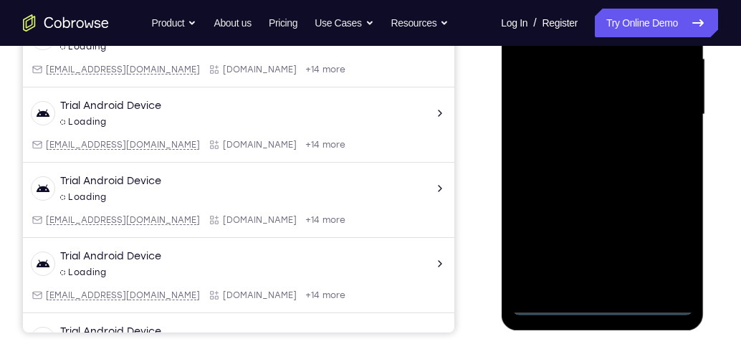
click at [595, 305] on div at bounding box center [602, 114] width 181 height 401
click at [681, 234] on div at bounding box center [602, 114] width 181 height 401
click at [676, 239] on div at bounding box center [602, 114] width 181 height 401
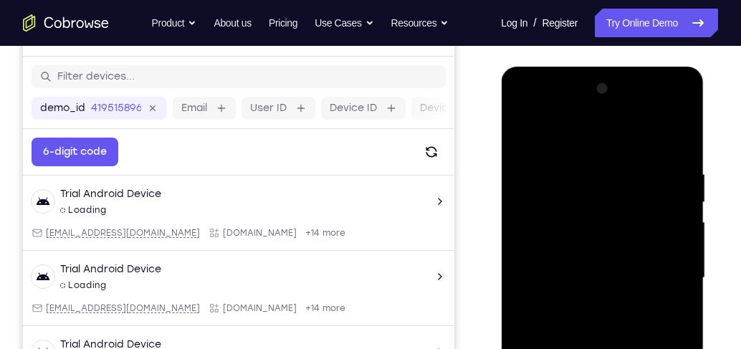
scroll to position [171, 0]
click at [611, 142] on div at bounding box center [602, 277] width 181 height 401
click at [665, 281] on div at bounding box center [602, 277] width 181 height 401
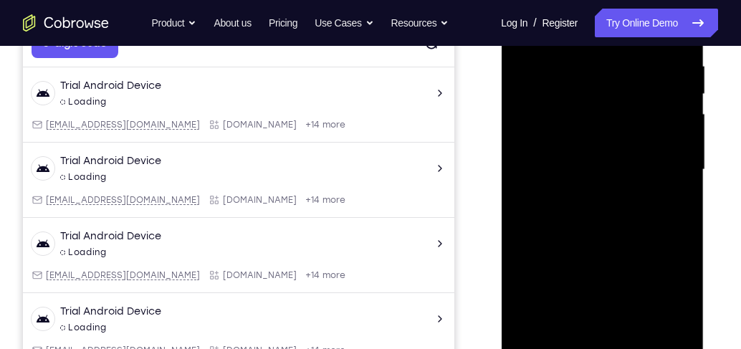
scroll to position [293, 0]
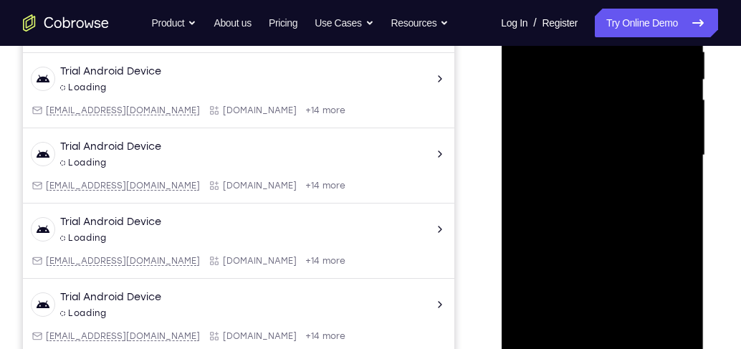
click at [624, 325] on div at bounding box center [602, 155] width 181 height 401
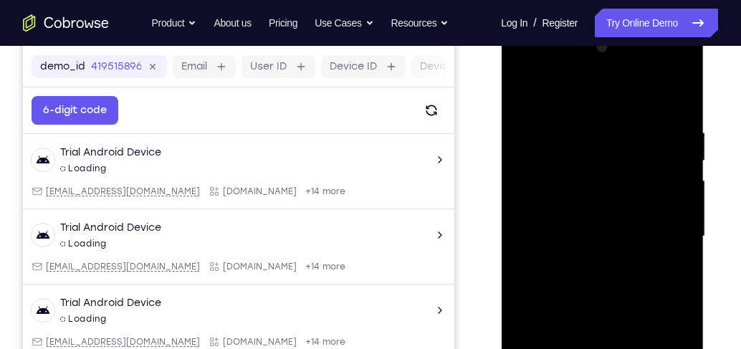
scroll to position [211, 0]
click at [598, 227] on div at bounding box center [602, 237] width 181 height 401
click at [605, 241] on div at bounding box center [602, 237] width 181 height 401
click at [588, 287] on div at bounding box center [602, 237] width 181 height 401
click at [603, 286] on div at bounding box center [602, 237] width 181 height 401
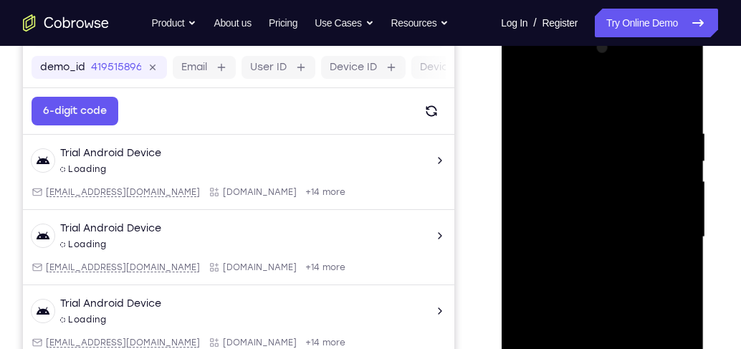
click at [611, 288] on div at bounding box center [602, 237] width 181 height 401
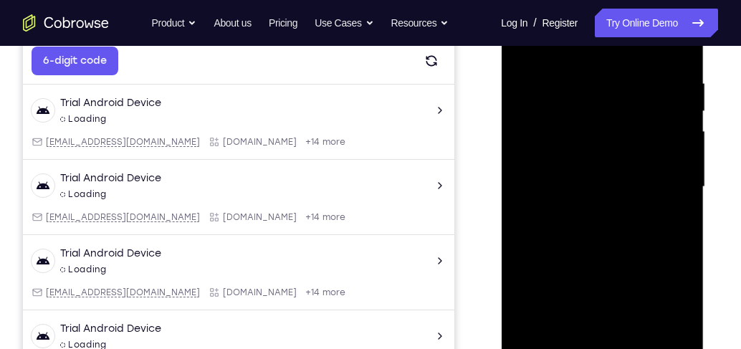
scroll to position [171, 0]
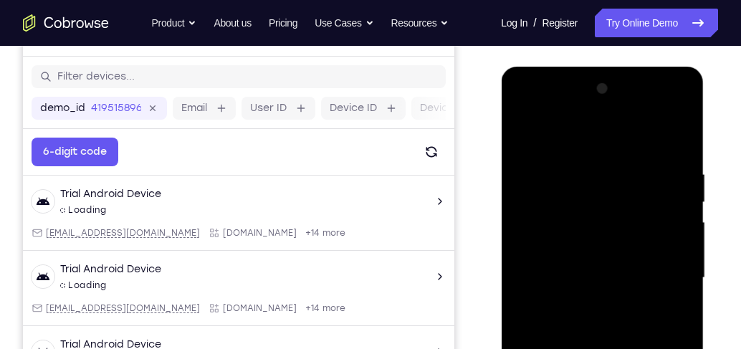
drag, startPoint x: 626, startPoint y: 211, endPoint x: 633, endPoint y: 331, distance: 119.9
click at [633, 331] on div at bounding box center [602, 277] width 181 height 401
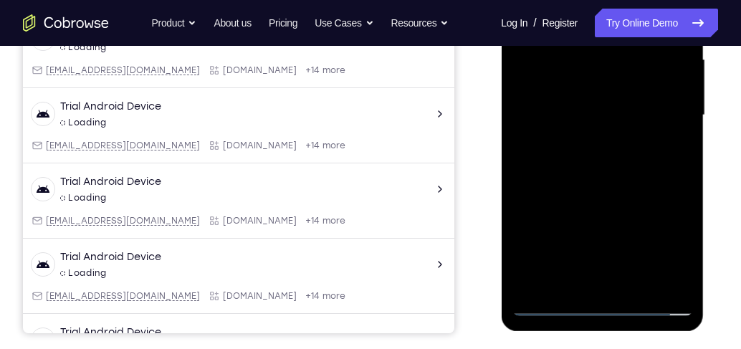
scroll to position [334, 0]
click at [688, 266] on div at bounding box center [602, 114] width 181 height 401
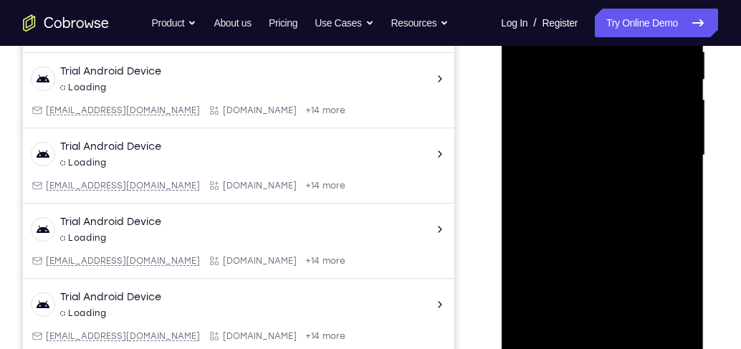
click at [686, 223] on div at bounding box center [602, 155] width 181 height 401
drag, startPoint x: 659, startPoint y: 255, endPoint x: 666, endPoint y: 143, distance: 112.7
click at [666, 143] on div at bounding box center [602, 155] width 181 height 401
click at [677, 102] on div at bounding box center [602, 155] width 181 height 401
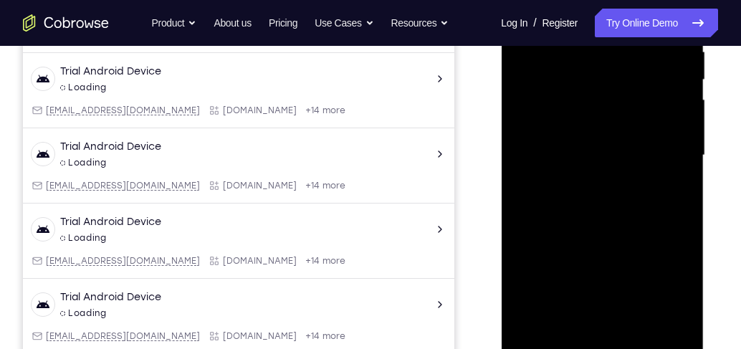
click at [677, 102] on div at bounding box center [602, 155] width 181 height 401
drag, startPoint x: 648, startPoint y: 227, endPoint x: 656, endPoint y: 178, distance: 50.1
click at [656, 178] on div at bounding box center [602, 155] width 181 height 401
drag, startPoint x: 652, startPoint y: 233, endPoint x: 645, endPoint y: 302, distance: 69.2
click at [645, 302] on div at bounding box center [602, 155] width 181 height 401
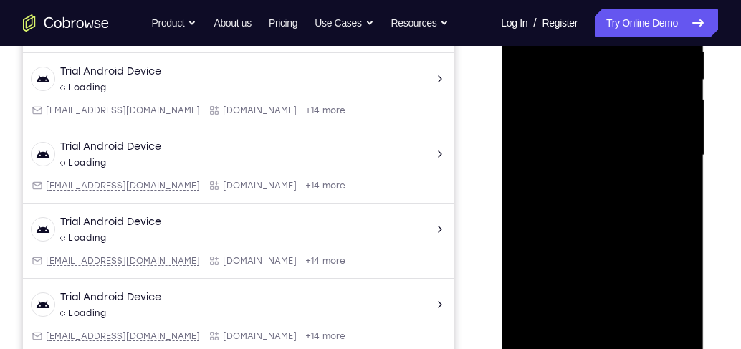
drag, startPoint x: 628, startPoint y: 199, endPoint x: 635, endPoint y: 247, distance: 47.7
click at [635, 247] on div at bounding box center [602, 155] width 181 height 401
drag, startPoint x: 655, startPoint y: 196, endPoint x: 651, endPoint y: 179, distance: 17.6
click at [651, 179] on div at bounding box center [602, 155] width 181 height 401
drag, startPoint x: 630, startPoint y: 128, endPoint x: 642, endPoint y: 275, distance: 147.4
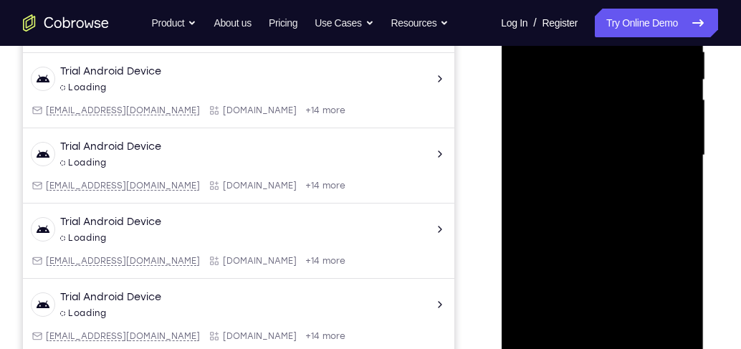
click at [642, 275] on div at bounding box center [602, 155] width 181 height 401
click at [681, 139] on div at bounding box center [602, 155] width 181 height 401
drag, startPoint x: 651, startPoint y: 248, endPoint x: 651, endPoint y: 97, distance: 151.2
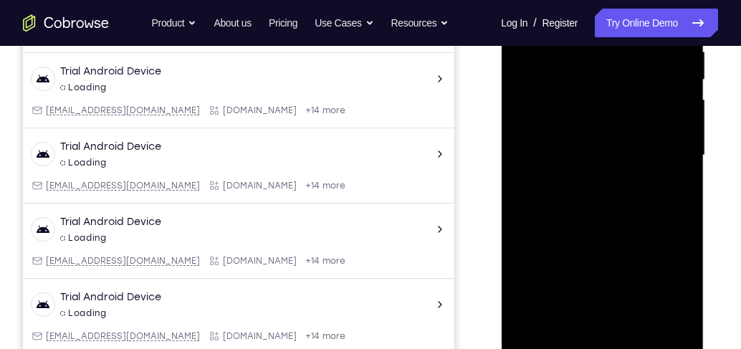
click at [651, 97] on div at bounding box center [602, 155] width 181 height 401
drag, startPoint x: 646, startPoint y: 188, endPoint x: 651, endPoint y: 77, distance: 111.9
click at [651, 77] on div at bounding box center [602, 155] width 181 height 401
drag, startPoint x: 640, startPoint y: 248, endPoint x: 651, endPoint y: 75, distance: 173.1
click at [651, 76] on div at bounding box center [602, 155] width 181 height 401
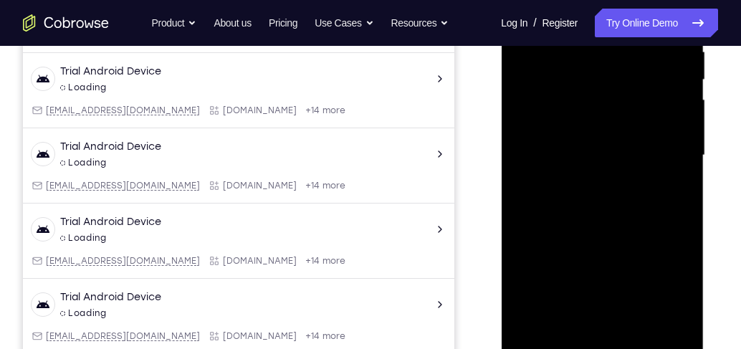
drag, startPoint x: 611, startPoint y: 54, endPoint x: 613, endPoint y: 217, distance: 162.7
click at [613, 217] on div at bounding box center [602, 155] width 181 height 401
drag, startPoint x: 615, startPoint y: 118, endPoint x: 613, endPoint y: 292, distance: 174.9
click at [613, 292] on div at bounding box center [602, 155] width 181 height 401
drag, startPoint x: 642, startPoint y: 127, endPoint x: 641, endPoint y: 187, distance: 60.2
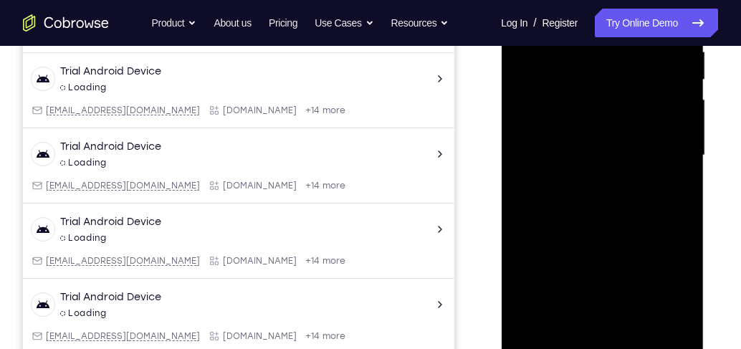
click at [641, 187] on div at bounding box center [602, 155] width 181 height 401
drag, startPoint x: 648, startPoint y: 254, endPoint x: 659, endPoint y: 140, distance: 114.5
click at [646, 94] on div at bounding box center [602, 155] width 181 height 401
drag, startPoint x: 641, startPoint y: 242, endPoint x: 629, endPoint y: 102, distance: 140.9
click at [629, 102] on div at bounding box center [602, 155] width 181 height 401
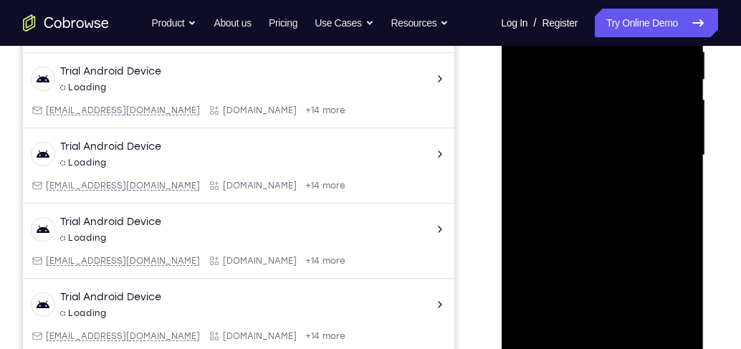
drag, startPoint x: 632, startPoint y: 244, endPoint x: 640, endPoint y: 102, distance: 141.4
click at [640, 102] on div at bounding box center [602, 155] width 181 height 401
drag, startPoint x: 638, startPoint y: 258, endPoint x: 649, endPoint y: 81, distance: 177.3
click at [649, 81] on div at bounding box center [602, 155] width 181 height 401
click at [682, 198] on div at bounding box center [602, 155] width 181 height 401
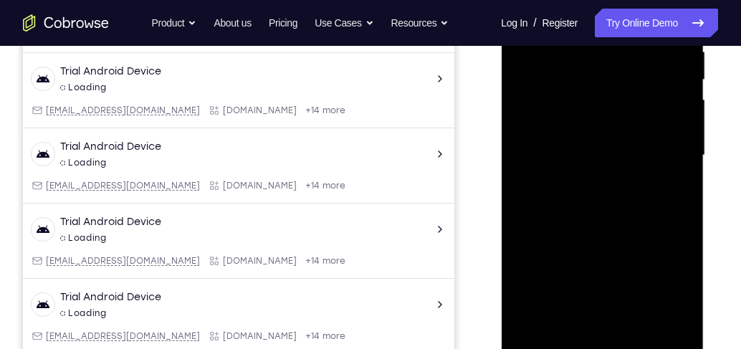
click at [682, 198] on div at bounding box center [602, 155] width 181 height 401
drag, startPoint x: 655, startPoint y: 268, endPoint x: 662, endPoint y: 105, distance: 163.5
click at [662, 105] on div at bounding box center [602, 155] width 181 height 401
drag, startPoint x: 643, startPoint y: 232, endPoint x: 666, endPoint y: 72, distance: 162.1
click at [666, 72] on div at bounding box center [602, 155] width 181 height 401
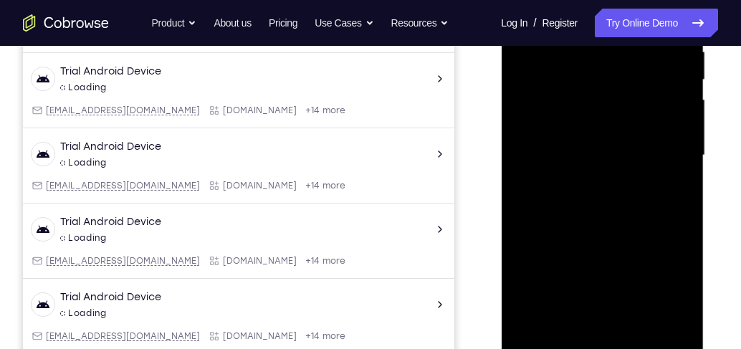
click at [685, 214] on div at bounding box center [602, 155] width 181 height 401
drag, startPoint x: 656, startPoint y: 219, endPoint x: 666, endPoint y: 166, distance: 54.7
click at [666, 166] on div at bounding box center [602, 155] width 181 height 401
click at [688, 143] on div at bounding box center [602, 155] width 181 height 401
click at [687, 145] on div at bounding box center [602, 155] width 181 height 401
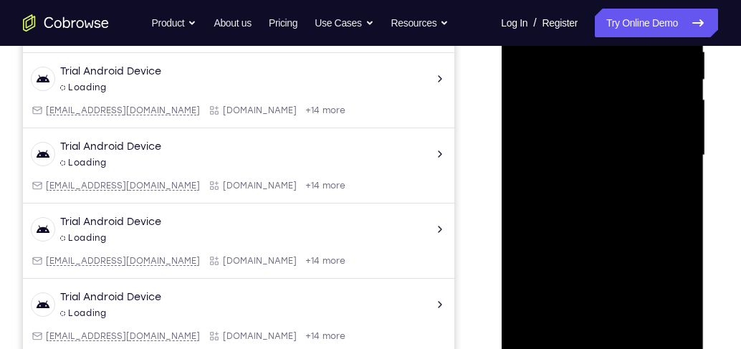
click at [687, 145] on div at bounding box center [602, 155] width 181 height 401
drag, startPoint x: 664, startPoint y: 249, endPoint x: 656, endPoint y: 93, distance: 155.7
click at [656, 93] on div at bounding box center [602, 155] width 181 height 401
drag, startPoint x: 660, startPoint y: 259, endPoint x: 644, endPoint y: 105, distance: 155.6
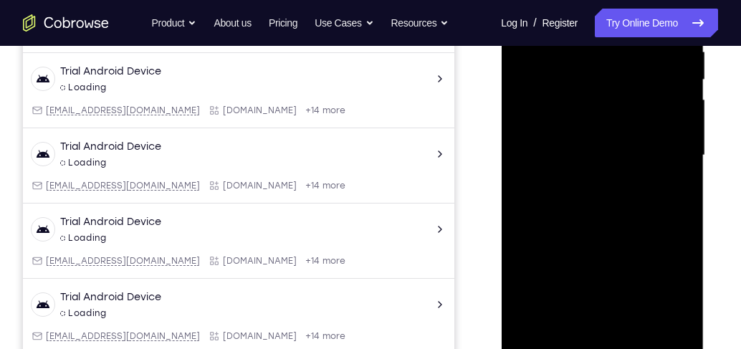
click at [644, 105] on div at bounding box center [602, 155] width 181 height 401
drag, startPoint x: 654, startPoint y: 282, endPoint x: 651, endPoint y: 106, distance: 175.6
click at [651, 106] on div at bounding box center [602, 155] width 181 height 401
drag, startPoint x: 646, startPoint y: 214, endPoint x: 642, endPoint y: 85, distance: 129.8
click at [642, 85] on div at bounding box center [602, 155] width 181 height 401
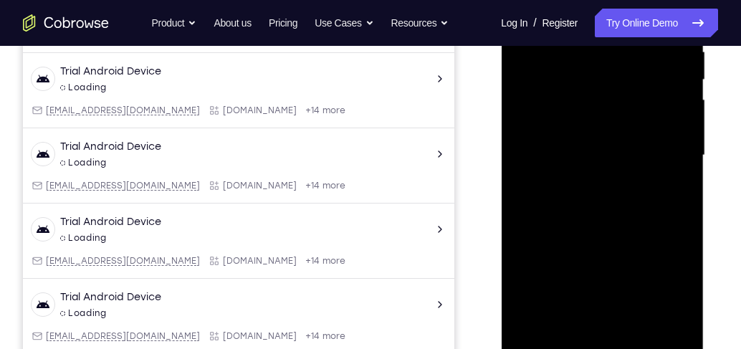
drag, startPoint x: 647, startPoint y: 229, endPoint x: 646, endPoint y: 75, distance: 154.1
click at [646, 75] on div at bounding box center [602, 155] width 181 height 401
drag, startPoint x: 649, startPoint y: 239, endPoint x: 647, endPoint y: 90, distance: 149.1
click at [647, 90] on div at bounding box center [602, 155] width 181 height 401
click at [679, 211] on div at bounding box center [602, 155] width 181 height 401
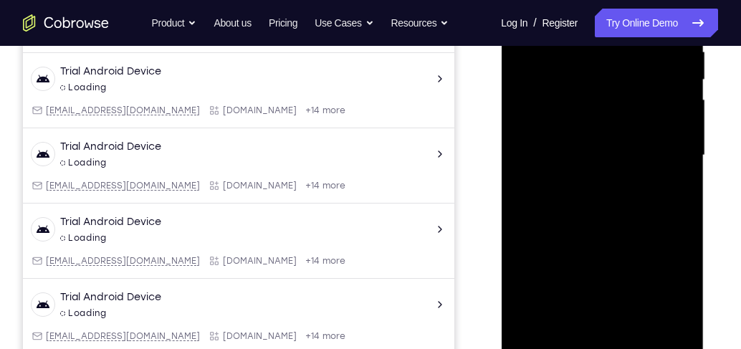
drag, startPoint x: 679, startPoint y: 211, endPoint x: 648, endPoint y: 257, distance: 55.7
click at [679, 211] on div at bounding box center [602, 155] width 181 height 401
drag, startPoint x: 638, startPoint y: 258, endPoint x: 641, endPoint y: 68, distance: 189.9
click at [641, 77] on div at bounding box center [602, 155] width 181 height 401
drag, startPoint x: 634, startPoint y: 222, endPoint x: 615, endPoint y: 102, distance: 121.9
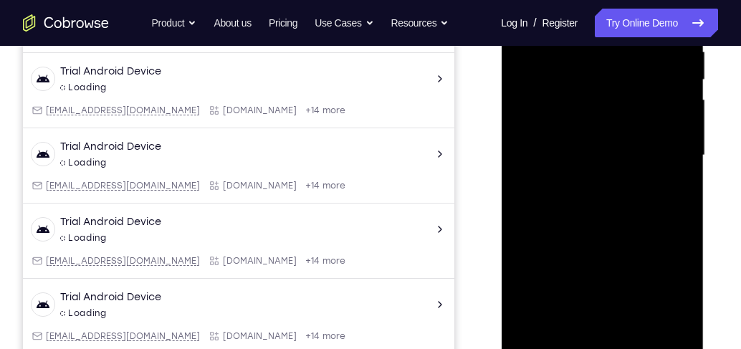
click at [615, 102] on div at bounding box center [602, 155] width 181 height 401
drag, startPoint x: 632, startPoint y: 205, endPoint x: 628, endPoint y: 73, distance: 131.9
click at [628, 74] on div at bounding box center [602, 155] width 181 height 401
drag, startPoint x: 654, startPoint y: 217, endPoint x: 637, endPoint y: 82, distance: 136.4
click at [637, 82] on div at bounding box center [602, 155] width 181 height 401
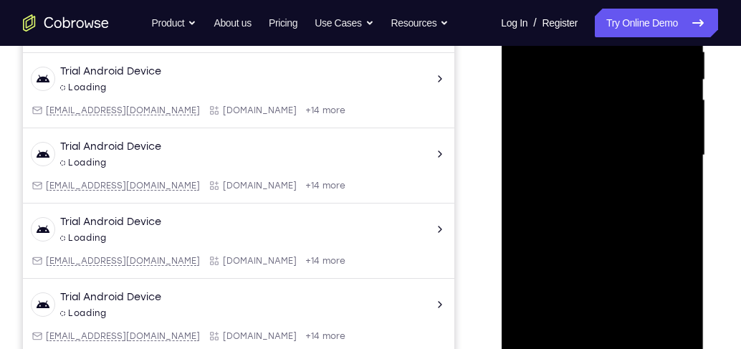
drag, startPoint x: 661, startPoint y: 205, endPoint x: 643, endPoint y: 85, distance: 121.7
click at [643, 85] on div at bounding box center [602, 155] width 181 height 401
drag, startPoint x: 653, startPoint y: 219, endPoint x: 635, endPoint y: 114, distance: 106.9
click at [633, 92] on div at bounding box center [602, 155] width 181 height 401
drag, startPoint x: 638, startPoint y: 206, endPoint x: 634, endPoint y: 145, distance: 61.0
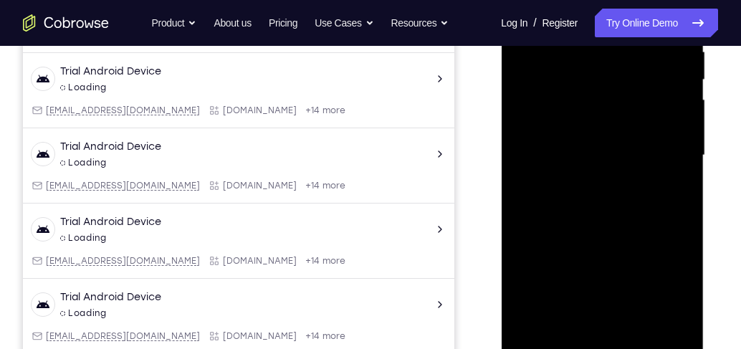
click at [634, 145] on div at bounding box center [602, 155] width 181 height 401
click at [681, 171] on div at bounding box center [602, 155] width 181 height 401
drag, startPoint x: 656, startPoint y: 235, endPoint x: 644, endPoint y: 64, distance: 171.0
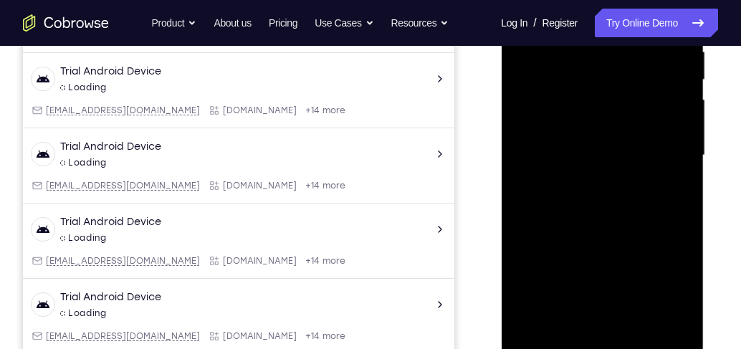
click at [644, 64] on div at bounding box center [602, 155] width 181 height 401
click at [637, 326] on div at bounding box center [602, 155] width 181 height 401
click at [640, 325] on div at bounding box center [602, 155] width 181 height 401
click at [618, 232] on div at bounding box center [602, 155] width 181 height 401
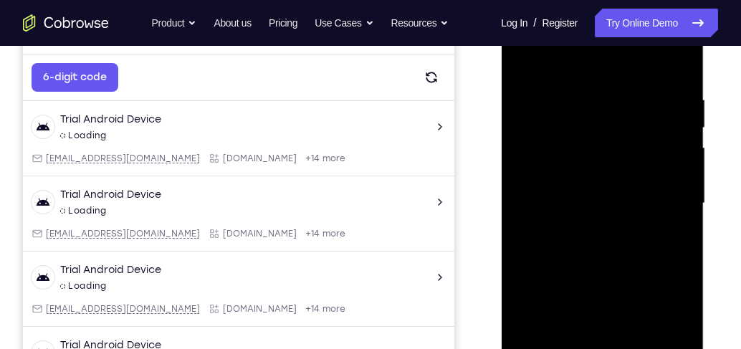
scroll to position [130, 0]
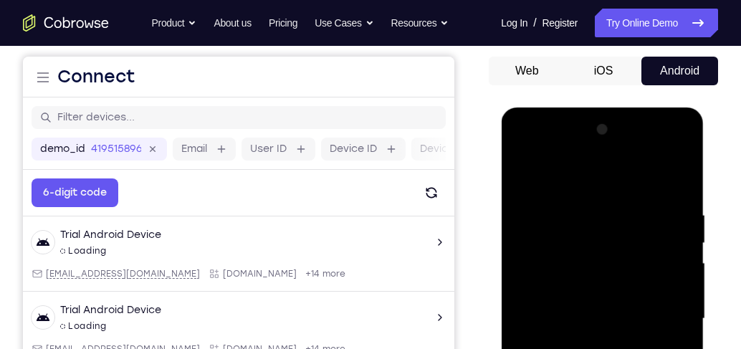
click at [532, 173] on div at bounding box center [602, 318] width 181 height 401
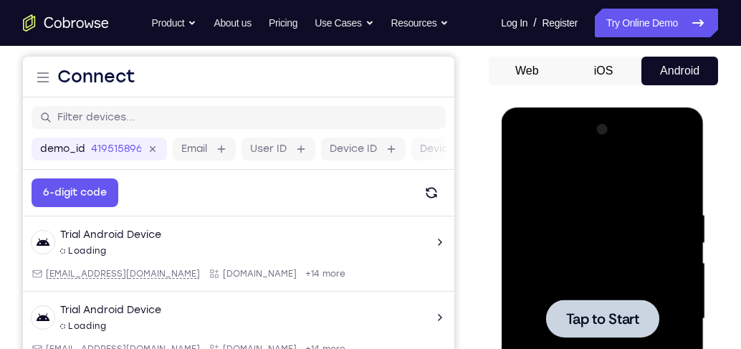
click at [631, 241] on div at bounding box center [602, 318] width 181 height 401
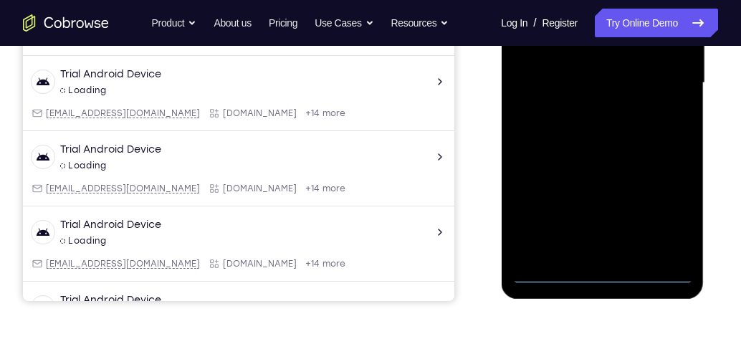
scroll to position [375, 0]
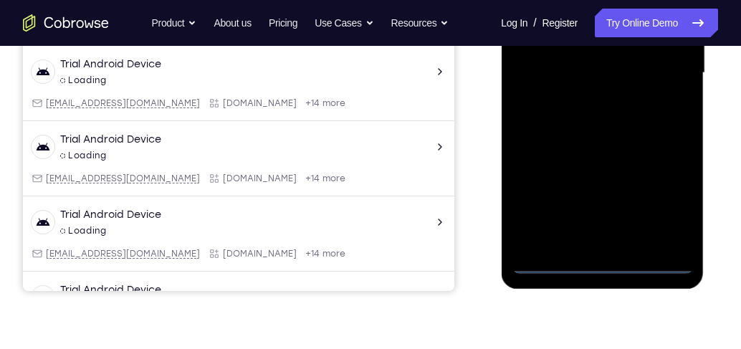
click at [611, 263] on div at bounding box center [602, 72] width 181 height 401
click at [666, 198] on div at bounding box center [602, 72] width 181 height 401
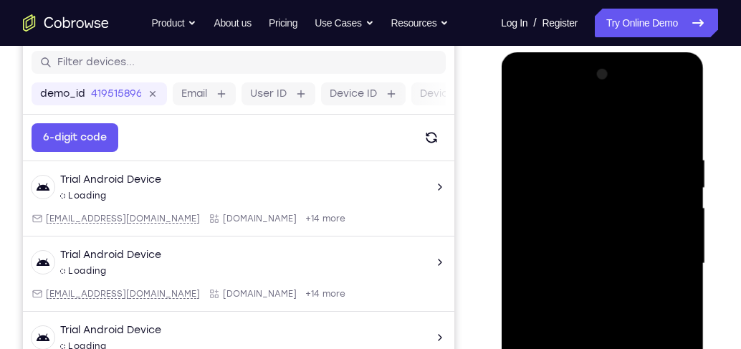
scroll to position [171, 0]
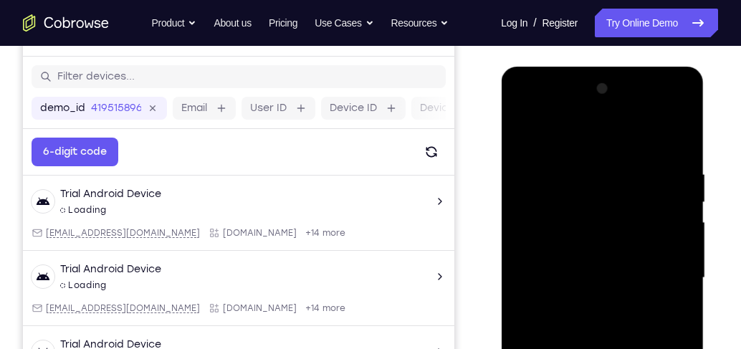
drag, startPoint x: 618, startPoint y: 144, endPoint x: 922, endPoint y: 127, distance: 303.6
click at [618, 144] on div at bounding box center [602, 277] width 181 height 401
click at [667, 277] on div at bounding box center [602, 277] width 181 height 401
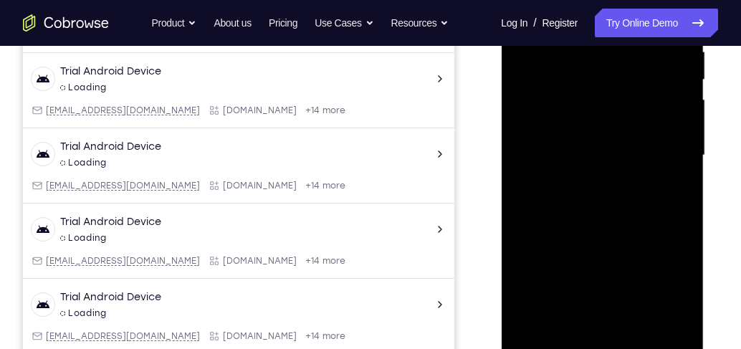
click at [585, 178] on div at bounding box center [602, 155] width 181 height 401
click at [633, 143] on div at bounding box center [602, 155] width 181 height 401
click at [659, 163] on div at bounding box center [602, 155] width 181 height 401
click at [632, 205] on div at bounding box center [602, 155] width 181 height 401
click at [593, 191] on div at bounding box center [602, 155] width 181 height 401
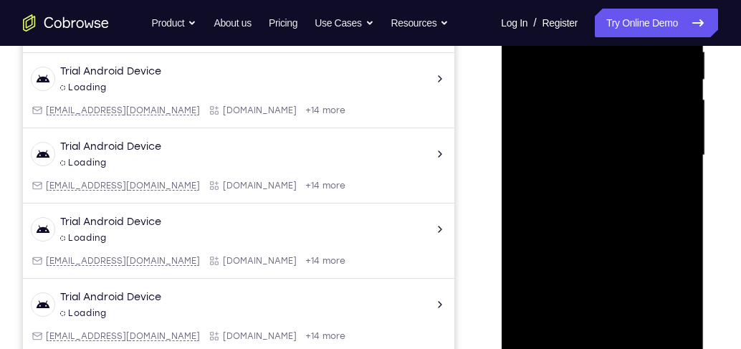
click at [638, 206] on div at bounding box center [602, 155] width 181 height 401
drag, startPoint x: 616, startPoint y: 195, endPoint x: 931, endPoint y: 189, distance: 315.4
click at [616, 195] on div at bounding box center [602, 155] width 181 height 401
click at [628, 206] on div at bounding box center [602, 155] width 181 height 401
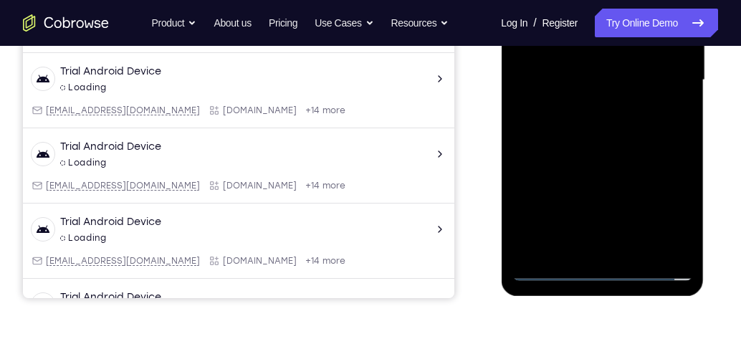
scroll to position [375, 0]
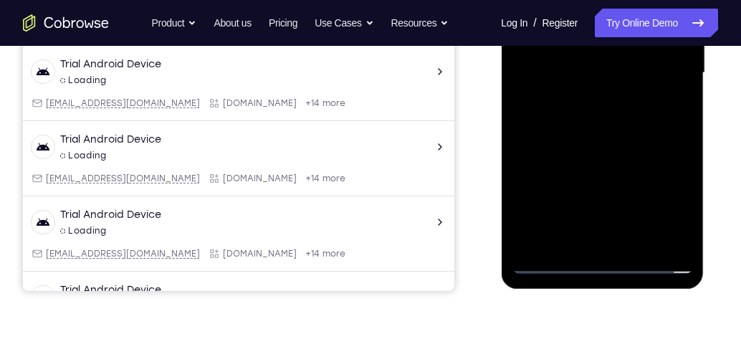
click at [613, 113] on div at bounding box center [602, 72] width 181 height 401
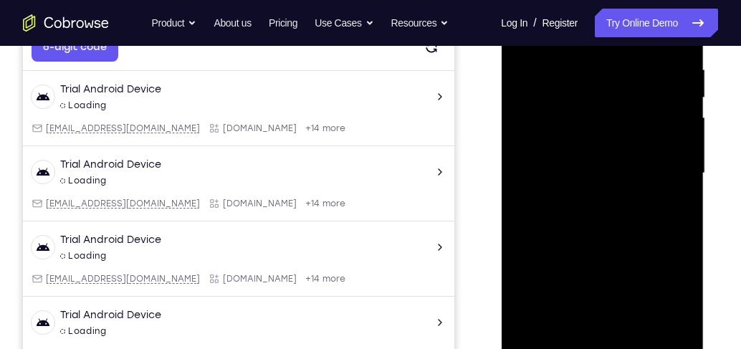
scroll to position [252, 0]
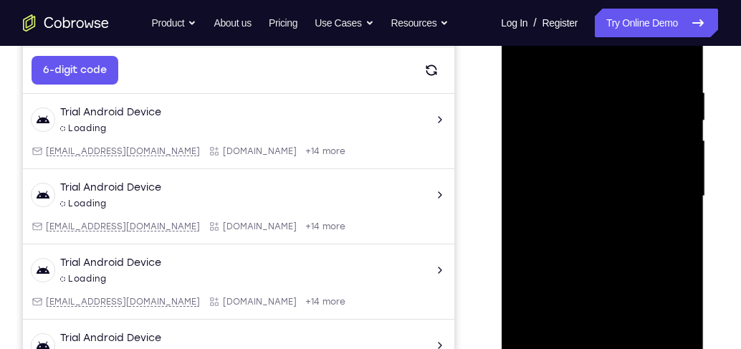
click at [613, 252] on div at bounding box center [602, 196] width 181 height 401
drag, startPoint x: 639, startPoint y: 264, endPoint x: 647, endPoint y: 188, distance: 77.1
click at [647, 188] on div at bounding box center [602, 196] width 181 height 401
drag, startPoint x: 656, startPoint y: 178, endPoint x: 653, endPoint y: 218, distance: 39.6
click at [653, 218] on div at bounding box center [602, 196] width 181 height 401
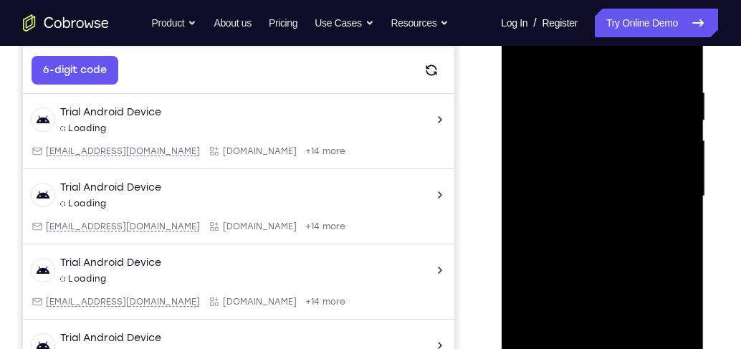
drag, startPoint x: 654, startPoint y: 170, endPoint x: 645, endPoint y: 213, distance: 44.0
click at [645, 213] on div at bounding box center [602, 196] width 181 height 401
drag, startPoint x: 642, startPoint y: 166, endPoint x: 626, endPoint y: 263, distance: 98.8
click at [632, 272] on div at bounding box center [602, 196] width 181 height 401
drag, startPoint x: 611, startPoint y: 146, endPoint x: 619, endPoint y: 252, distance: 106.3
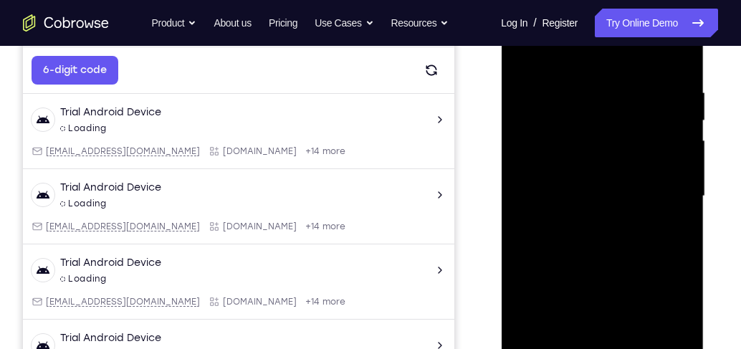
click at [619, 252] on div at bounding box center [602, 196] width 181 height 401
drag, startPoint x: 619, startPoint y: 252, endPoint x: 621, endPoint y: 187, distance: 64.5
click at [621, 187] on div at bounding box center [602, 196] width 181 height 401
drag, startPoint x: 597, startPoint y: 238, endPoint x: 603, endPoint y: 143, distance: 94.8
click at [603, 143] on div at bounding box center [602, 196] width 181 height 401
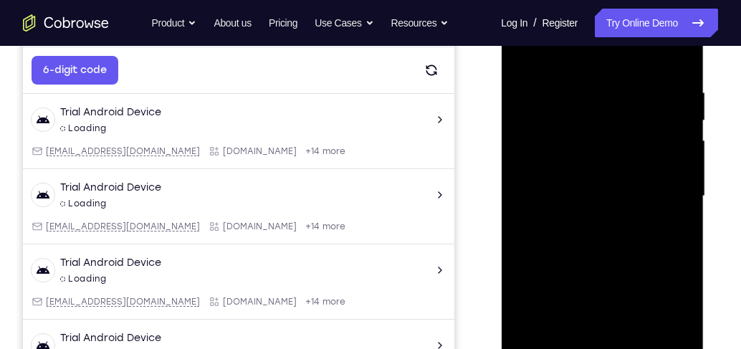
drag, startPoint x: 617, startPoint y: 276, endPoint x: 617, endPoint y: 166, distance: 110.4
click at [617, 166] on div at bounding box center [602, 196] width 181 height 401
click at [679, 204] on div at bounding box center [602, 196] width 181 height 401
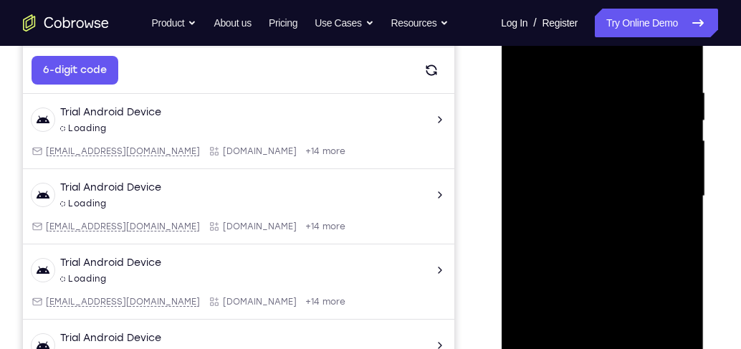
drag, startPoint x: 641, startPoint y: 255, endPoint x: 646, endPoint y: 124, distance: 131.2
click at [646, 124] on div at bounding box center [602, 196] width 181 height 401
drag, startPoint x: 639, startPoint y: 254, endPoint x: 654, endPoint y: 153, distance: 102.8
click at [649, 140] on div at bounding box center [602, 196] width 181 height 401
drag, startPoint x: 645, startPoint y: 247, endPoint x: 657, endPoint y: 131, distance: 116.0
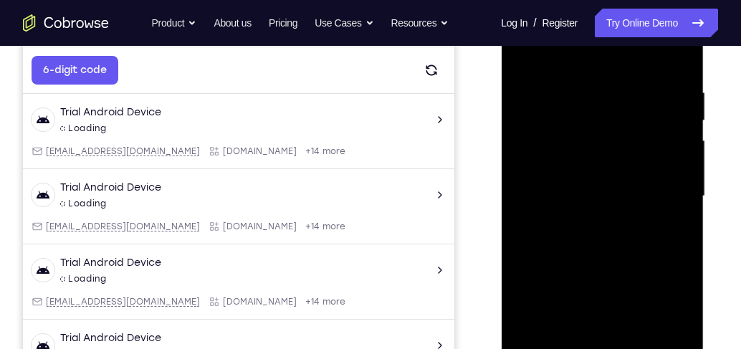
click at [657, 131] on div at bounding box center [602, 196] width 181 height 401
click at [684, 204] on div at bounding box center [602, 196] width 181 height 401
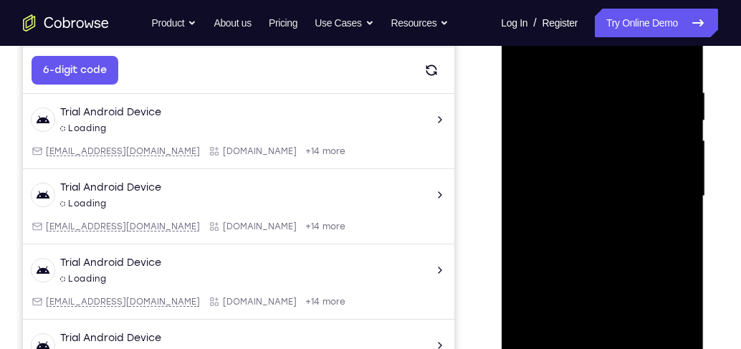
click at [684, 204] on div at bounding box center [602, 196] width 181 height 401
drag, startPoint x: 635, startPoint y: 267, endPoint x: 637, endPoint y: 95, distance: 172.0
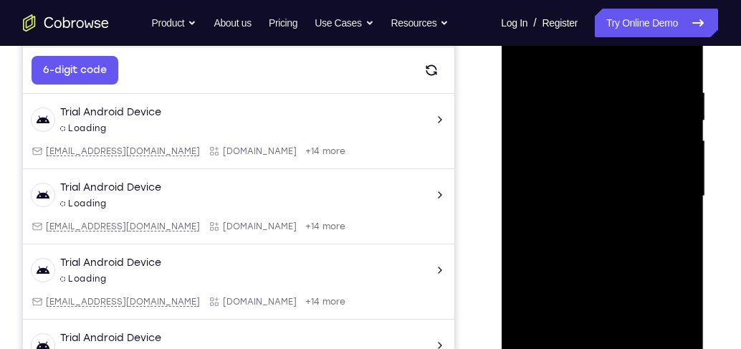
click at [637, 95] on div at bounding box center [602, 196] width 181 height 401
drag, startPoint x: 633, startPoint y: 283, endPoint x: 638, endPoint y: 116, distance: 167.0
click at [638, 116] on div at bounding box center [602, 196] width 181 height 401
drag, startPoint x: 626, startPoint y: 248, endPoint x: 626, endPoint y: 178, distance: 69.5
click at [629, 148] on div at bounding box center [602, 196] width 181 height 401
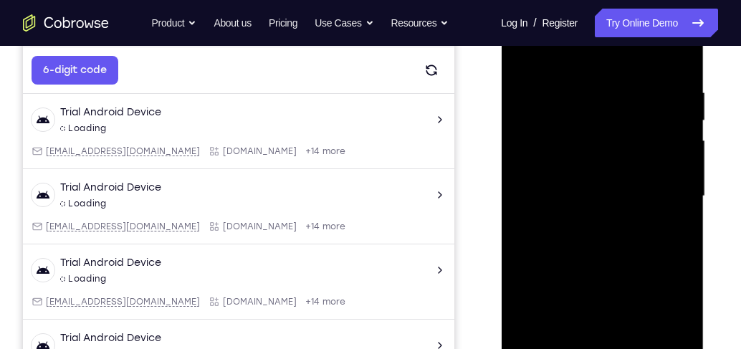
drag, startPoint x: 613, startPoint y: 274, endPoint x: 631, endPoint y: 84, distance: 190.7
click at [631, 84] on div at bounding box center [602, 196] width 181 height 401
drag, startPoint x: 629, startPoint y: 207, endPoint x: 645, endPoint y: 80, distance: 128.5
click at [645, 80] on div at bounding box center [602, 196] width 181 height 401
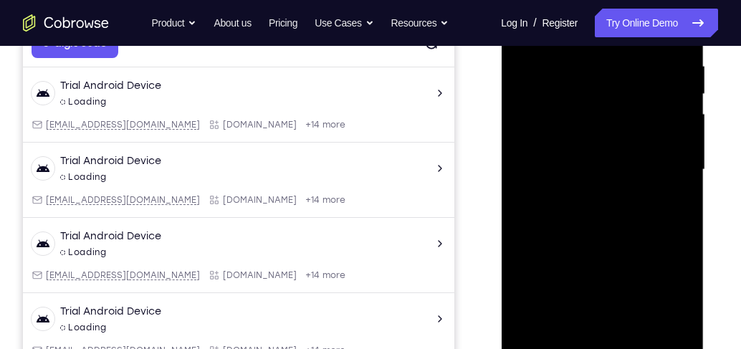
scroll to position [293, 0]
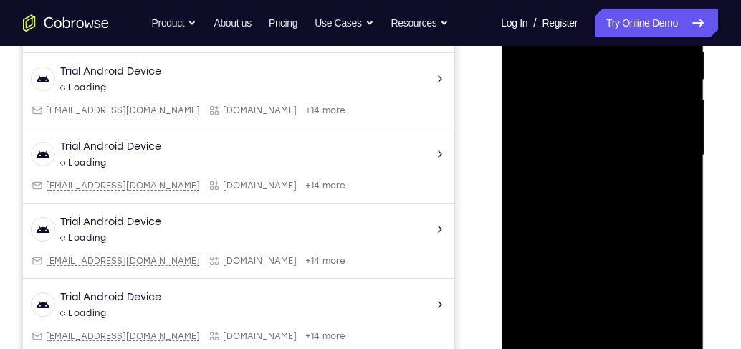
drag, startPoint x: 640, startPoint y: 269, endPoint x: 649, endPoint y: 54, distance: 215.2
click at [649, 54] on div at bounding box center [602, 155] width 181 height 401
drag, startPoint x: 652, startPoint y: 122, endPoint x: 650, endPoint y: 69, distance: 53.1
click at [650, 69] on div at bounding box center [602, 155] width 181 height 401
drag, startPoint x: 631, startPoint y: 197, endPoint x: 640, endPoint y: 72, distance: 125.0
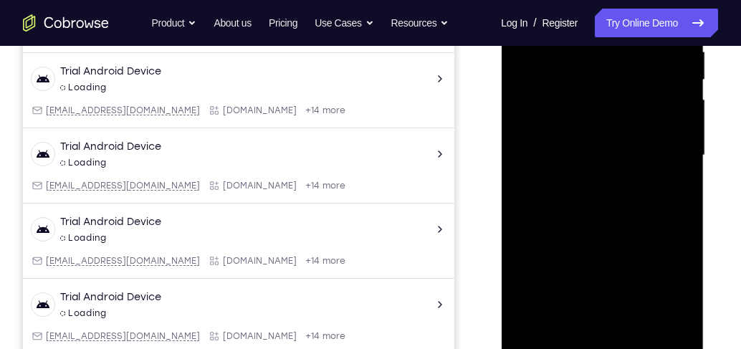
click at [640, 72] on div at bounding box center [602, 155] width 181 height 401
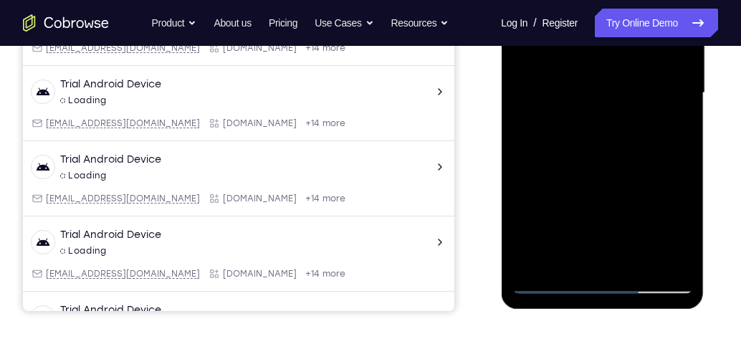
scroll to position [416, 0]
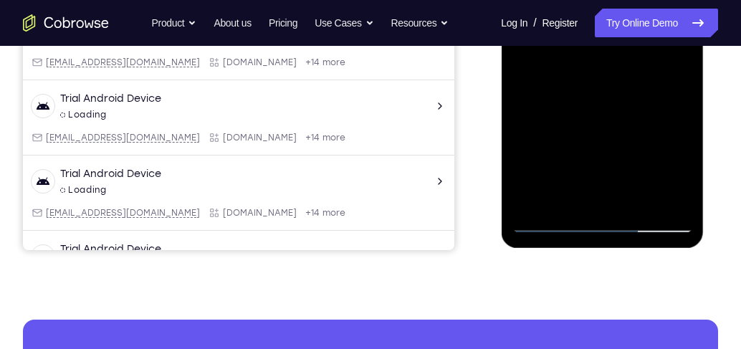
drag, startPoint x: 601, startPoint y: 152, endPoint x: 614, endPoint y: 21, distance: 131.8
click at [614, 21] on div at bounding box center [602, 32] width 181 height 401
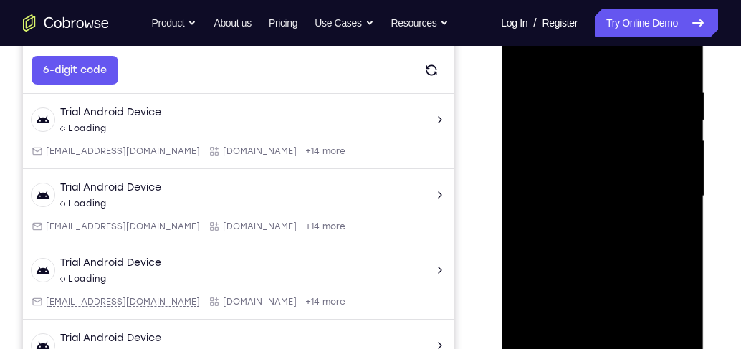
drag, startPoint x: 621, startPoint y: 241, endPoint x: 628, endPoint y: 95, distance: 146.4
click at [628, 95] on div at bounding box center [602, 196] width 181 height 401
drag, startPoint x: 613, startPoint y: 247, endPoint x: 633, endPoint y: 76, distance: 172.4
click at [633, 76] on div at bounding box center [602, 196] width 181 height 401
drag, startPoint x: 626, startPoint y: 221, endPoint x: 641, endPoint y: 118, distance: 104.3
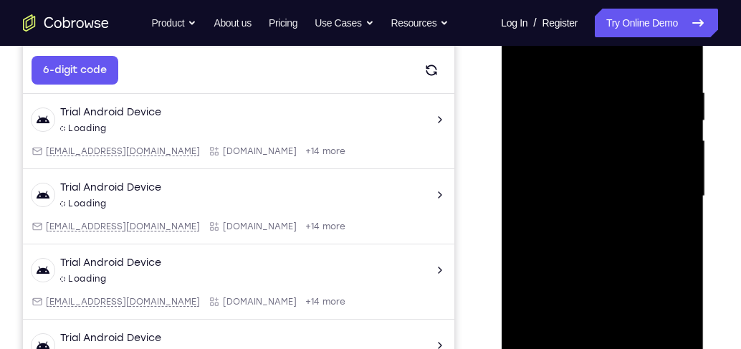
click at [641, 118] on div at bounding box center [602, 196] width 181 height 401
drag, startPoint x: 620, startPoint y: 226, endPoint x: 631, endPoint y: 102, distance: 124.4
click at [631, 102] on div at bounding box center [602, 196] width 181 height 401
drag, startPoint x: 631, startPoint y: 253, endPoint x: 646, endPoint y: 100, distance: 153.4
click at [646, 100] on div at bounding box center [602, 196] width 181 height 401
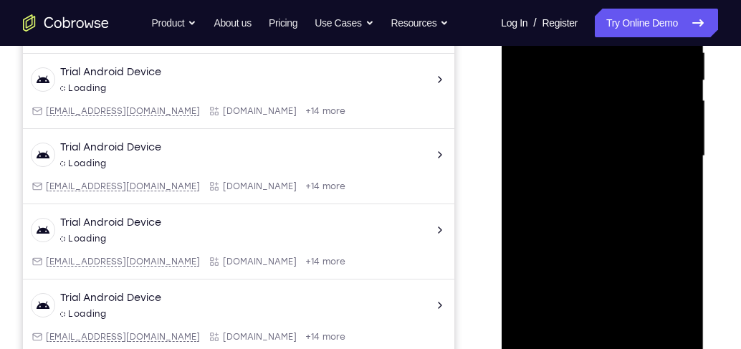
scroll to position [375, 0]
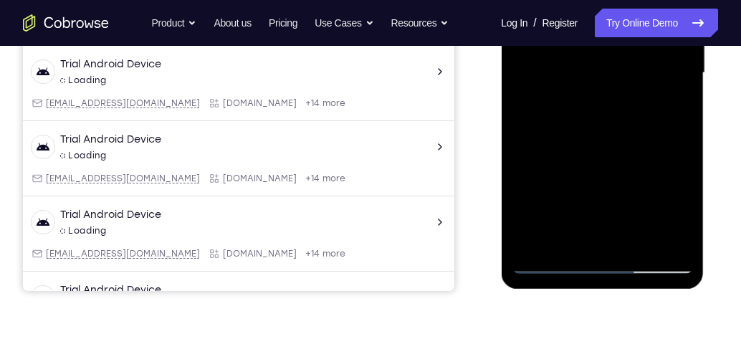
click at [537, 243] on div at bounding box center [602, 72] width 181 height 401
